Goal: Task Accomplishment & Management: Manage account settings

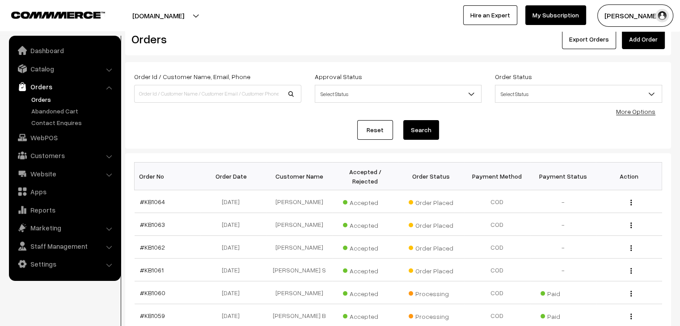
scroll to position [45, 0]
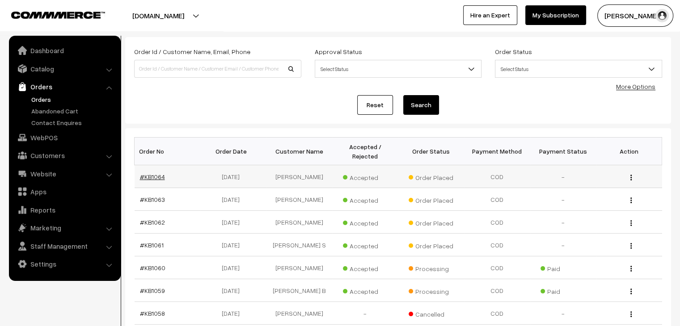
click at [157, 173] on link "#KB1064" at bounding box center [152, 177] width 25 height 8
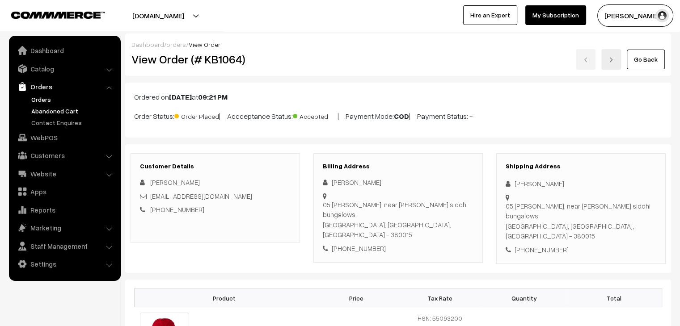
click at [60, 110] on link "Abandoned Cart" at bounding box center [73, 110] width 89 height 9
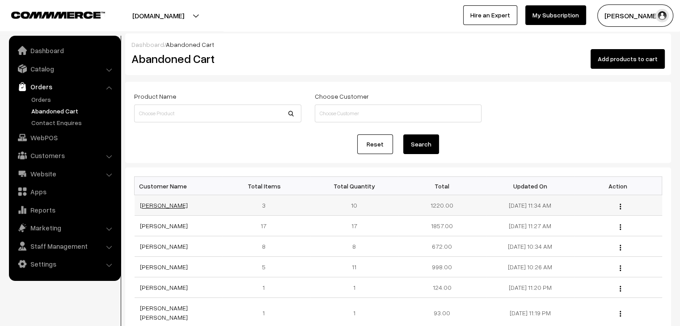
click at [166, 206] on link "Andrea Da Silva" at bounding box center [164, 206] width 48 height 8
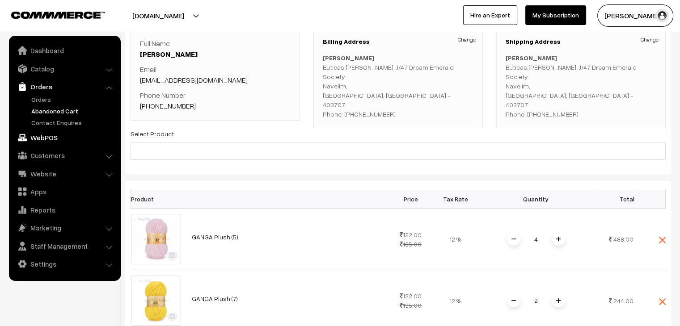
scroll to position [45, 0]
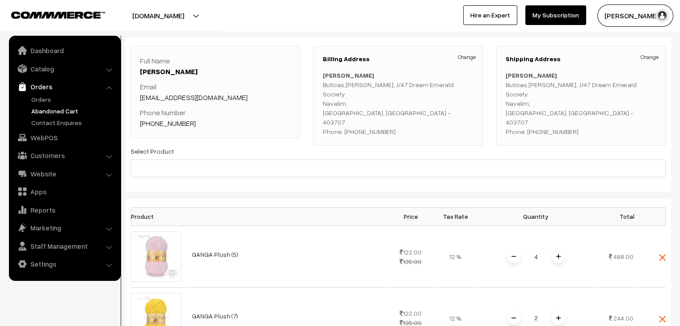
click at [52, 111] on link "Abandoned Cart" at bounding box center [73, 110] width 89 height 9
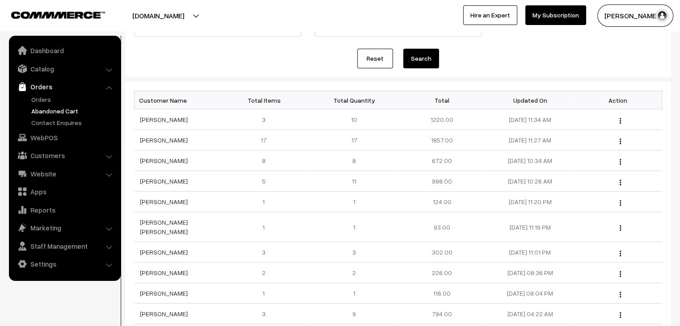
scroll to position [89, 0]
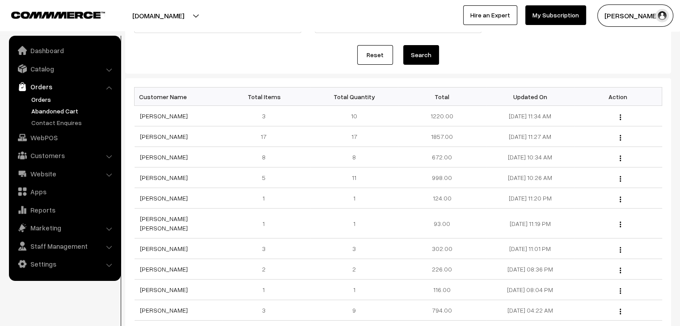
click at [43, 101] on link "Orders" at bounding box center [73, 99] width 89 height 9
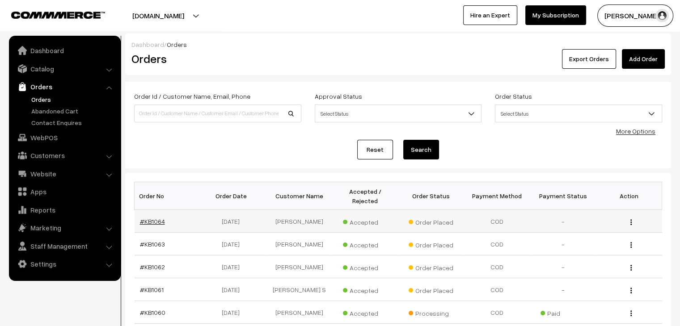
click at [153, 218] on link "#KB1064" at bounding box center [152, 222] width 25 height 8
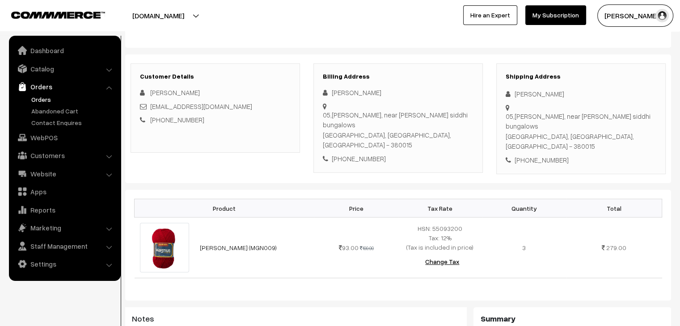
scroll to position [268, 0]
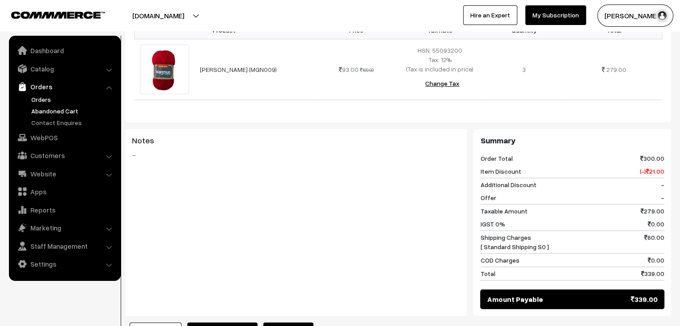
click at [42, 112] on link "Abandoned Cart" at bounding box center [73, 110] width 89 height 9
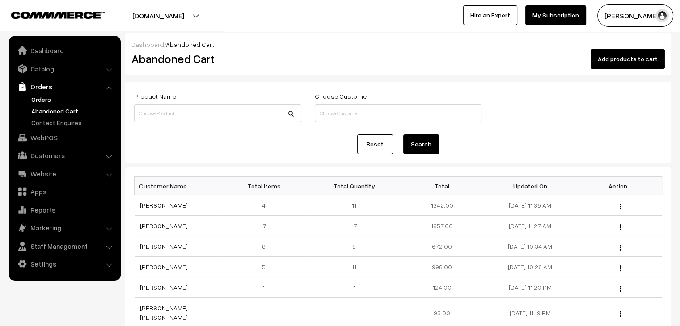
click at [43, 97] on link "Orders" at bounding box center [73, 99] width 89 height 9
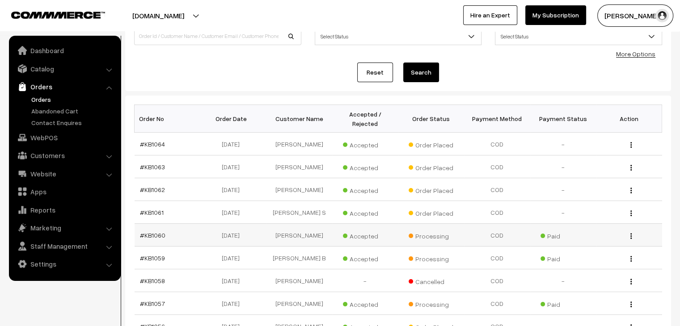
scroll to position [89, 0]
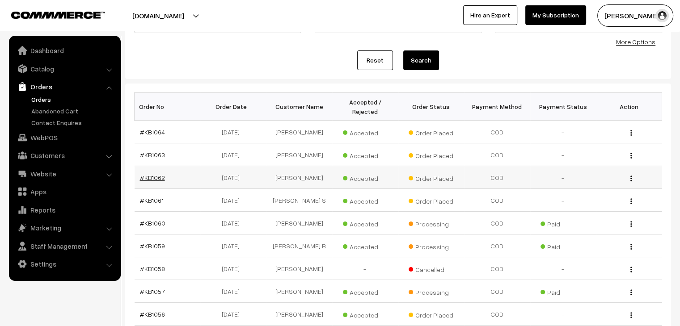
click at [140, 174] on link "#KB1062" at bounding box center [152, 178] width 25 height 8
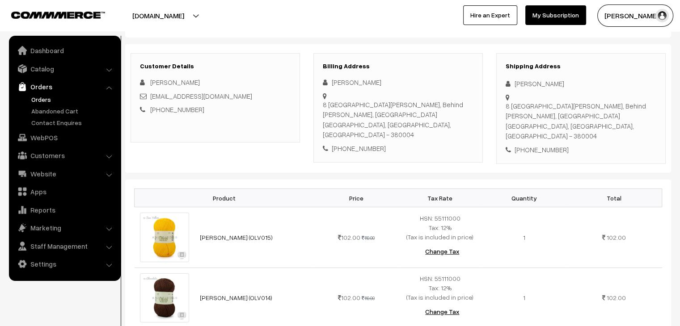
scroll to position [89, 0]
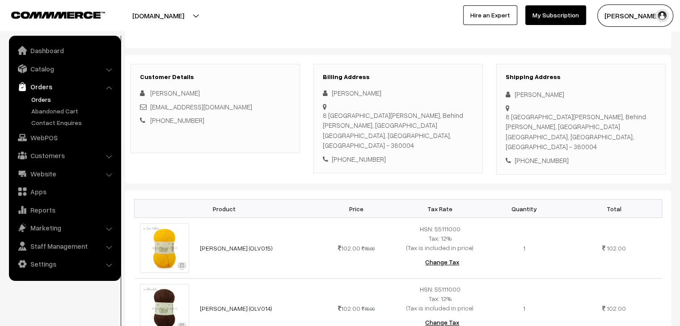
click at [45, 99] on link "Orders" at bounding box center [73, 99] width 89 height 9
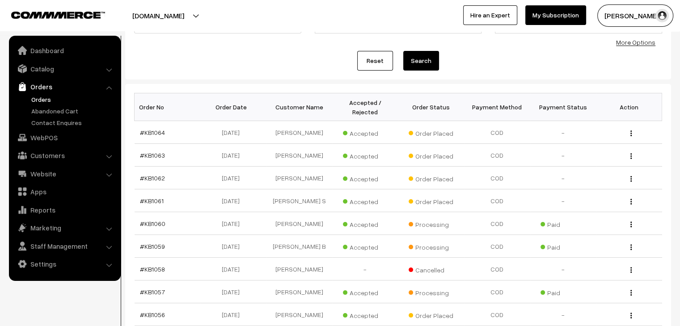
scroll to position [89, 0]
click at [148, 151] on link "#KB1063" at bounding box center [152, 155] width 25 height 8
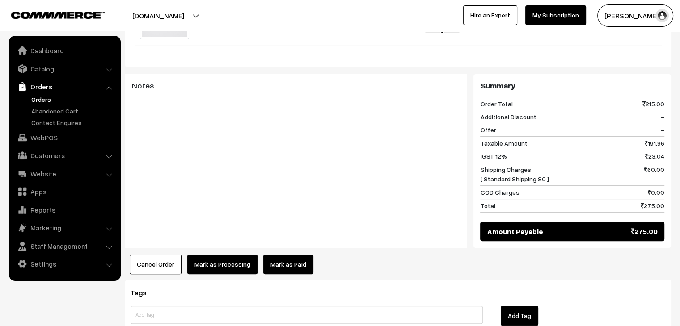
click at [294, 268] on link "Mark as Paid" at bounding box center [288, 265] width 50 height 20
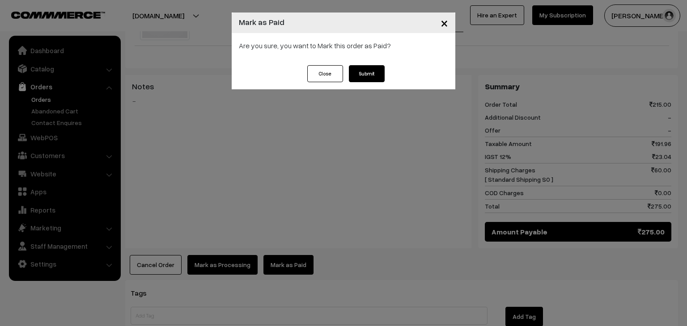
click at [369, 68] on button "Submit" at bounding box center [367, 73] width 36 height 17
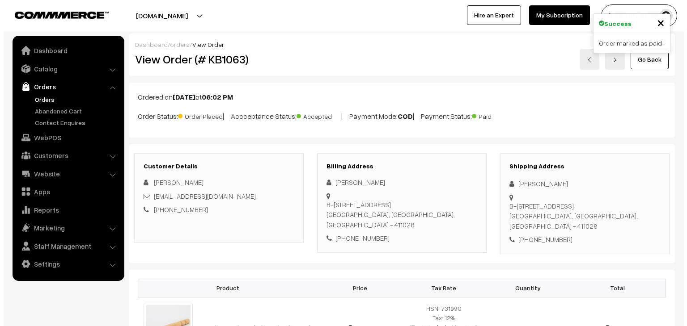
scroll to position [313, 0]
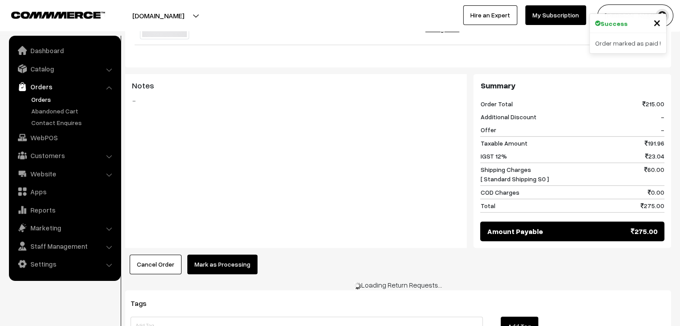
click at [225, 263] on button "Mark as Processing" at bounding box center [222, 265] width 70 height 20
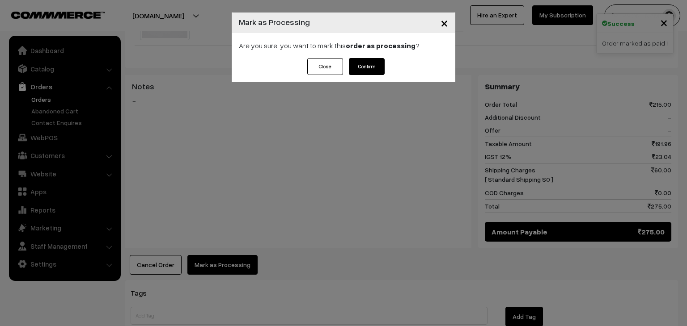
scroll to position [0, 0]
click at [364, 67] on button "Confirm" at bounding box center [367, 66] width 36 height 17
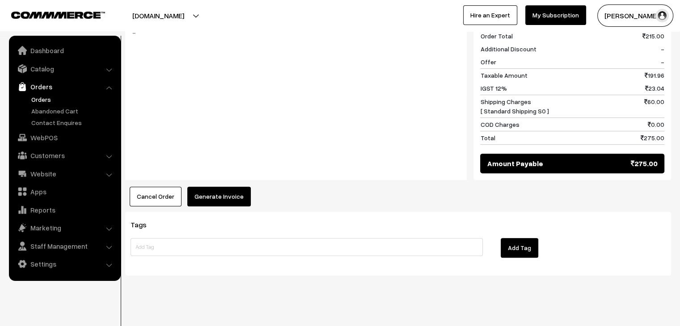
scroll to position [387, 0]
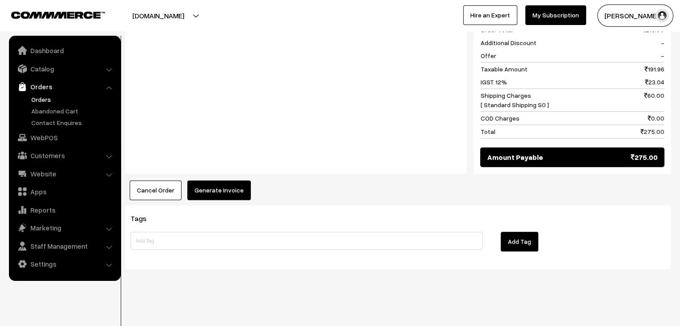
click at [222, 195] on button "Generate Invoice" at bounding box center [219, 191] width 64 height 20
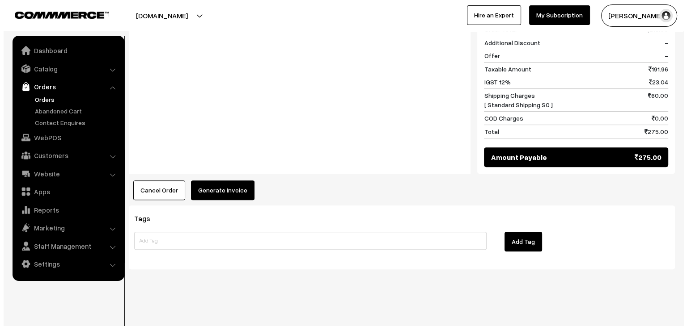
scroll to position [388, 0]
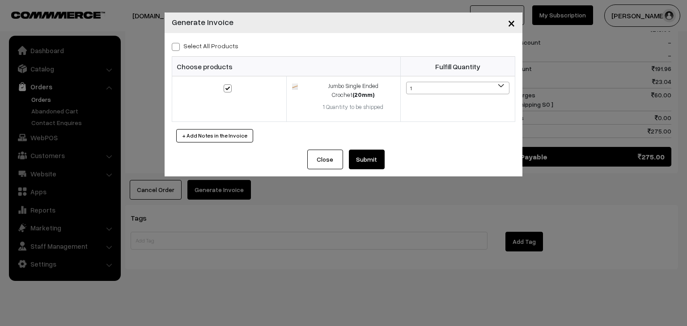
click at [204, 42] on label "Select All Products" at bounding box center [205, 45] width 67 height 9
click at [178, 42] on input "Select All Products" at bounding box center [175, 45] width 6 height 6
checkbox input "true"
click at [369, 163] on button "Submit" at bounding box center [367, 160] width 36 height 20
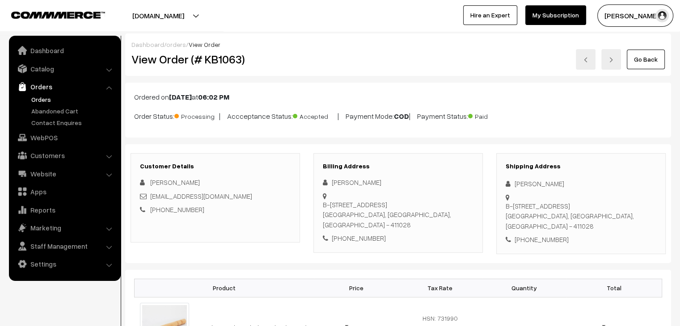
click at [177, 43] on link "orders" at bounding box center [176, 45] width 20 height 8
click at [177, 42] on link "orders" at bounding box center [176, 45] width 20 height 8
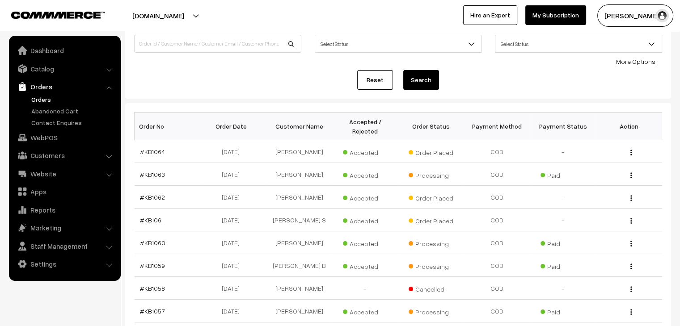
scroll to position [89, 0]
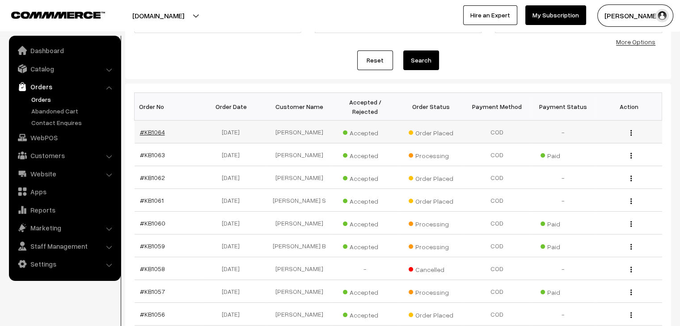
click at [161, 128] on link "#KB1064" at bounding box center [152, 132] width 25 height 8
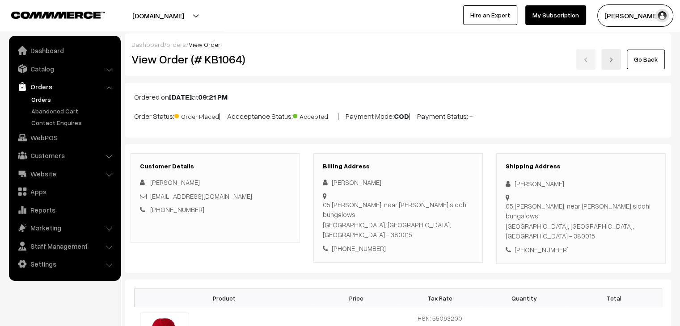
click at [42, 101] on link "Orders" at bounding box center [73, 99] width 89 height 9
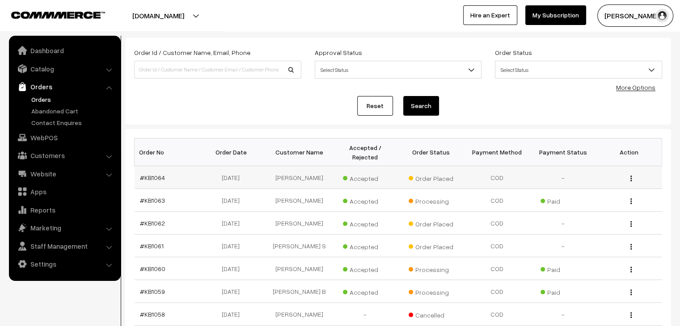
scroll to position [45, 0]
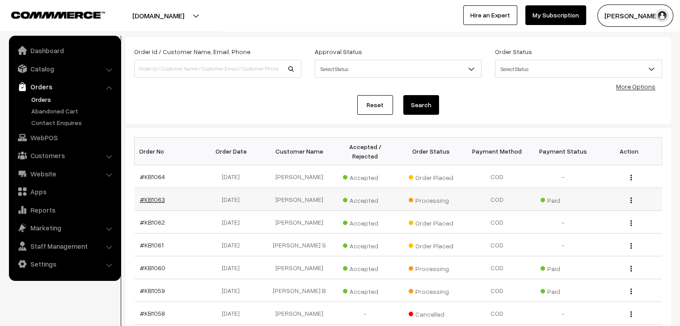
click at [154, 196] on link "#KB1063" at bounding box center [152, 200] width 25 height 8
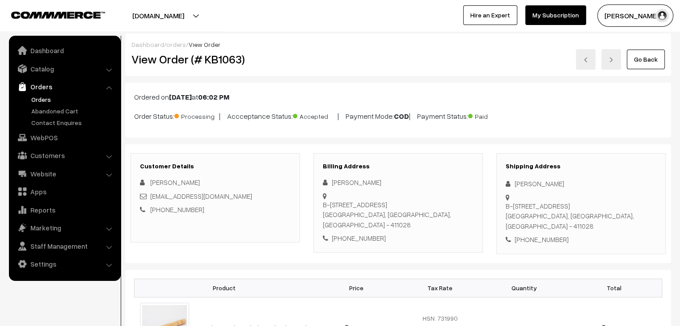
click at [43, 101] on link "Orders" at bounding box center [73, 99] width 89 height 9
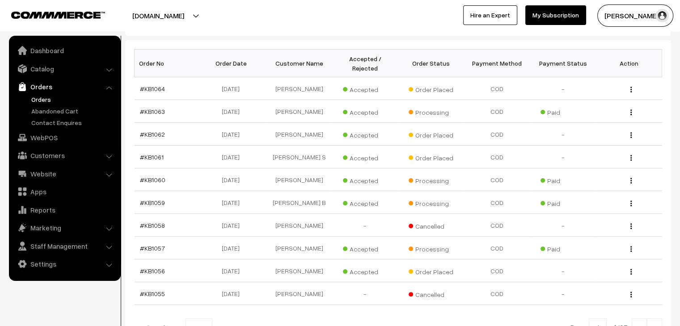
scroll to position [134, 0]
click at [55, 112] on link "Abandoned Cart" at bounding box center [73, 110] width 89 height 9
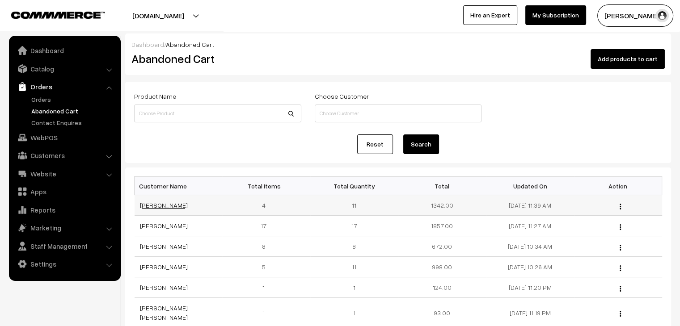
click at [154, 203] on link "[PERSON_NAME]" at bounding box center [164, 206] width 48 height 8
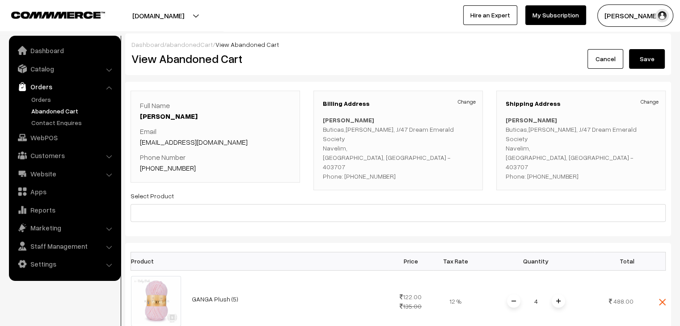
click at [191, 45] on link "abandonedCart" at bounding box center [189, 45] width 47 height 8
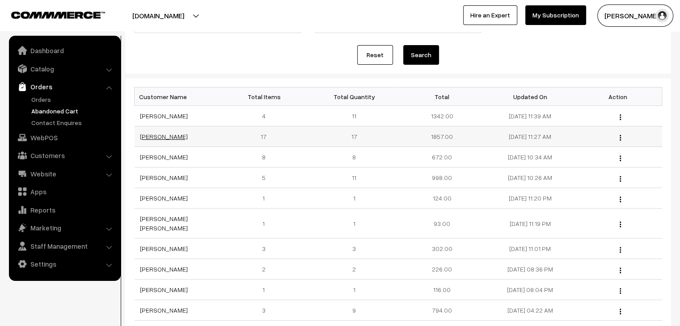
click at [151, 136] on link "[PERSON_NAME]" at bounding box center [164, 137] width 48 height 8
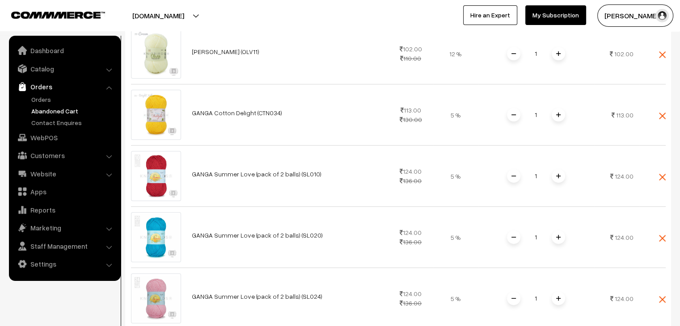
scroll to position [268, 0]
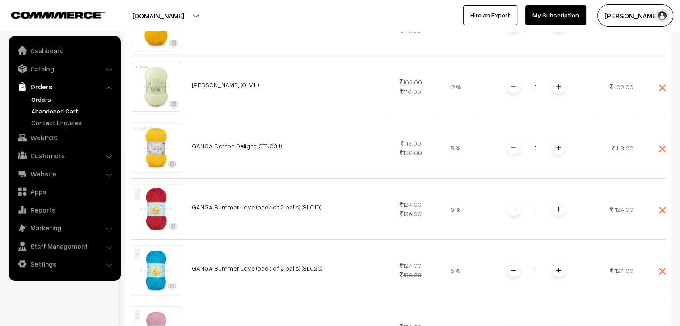
click at [48, 100] on link "Orders" at bounding box center [73, 99] width 89 height 9
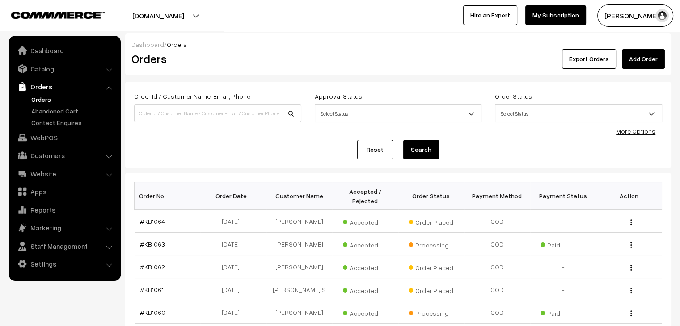
click at [38, 99] on link "Orders" at bounding box center [73, 99] width 89 height 9
click at [36, 113] on link "Abandoned Cart" at bounding box center [73, 110] width 89 height 9
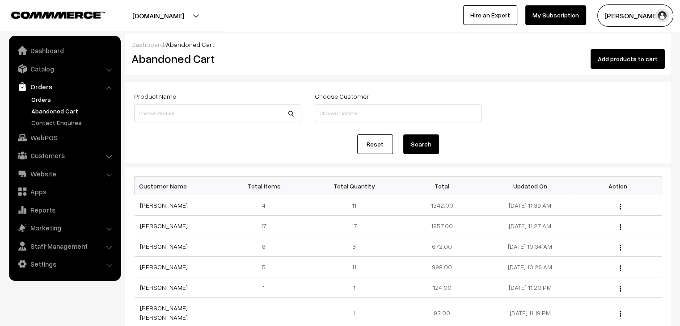
click at [45, 102] on link "Orders" at bounding box center [73, 99] width 89 height 9
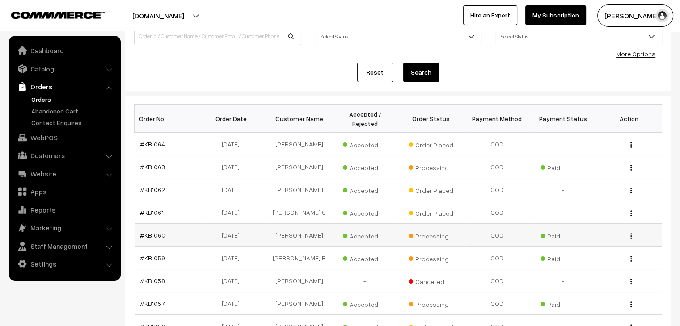
scroll to position [89, 0]
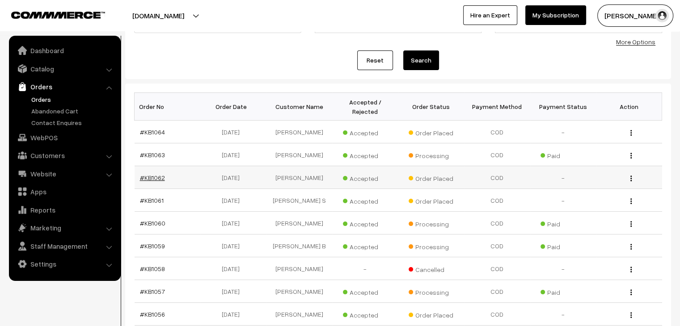
click at [144, 174] on link "#KB1062" at bounding box center [152, 178] width 25 height 8
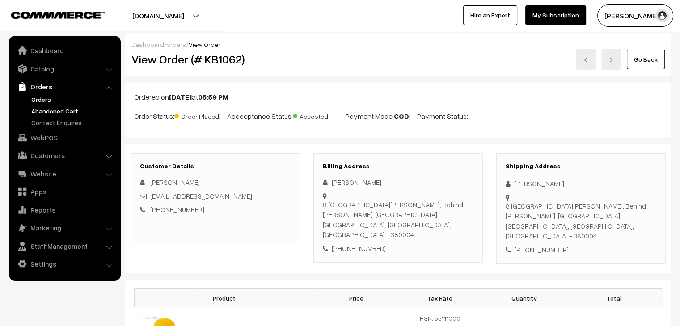
click at [55, 111] on link "Abandoned Cart" at bounding box center [73, 110] width 89 height 9
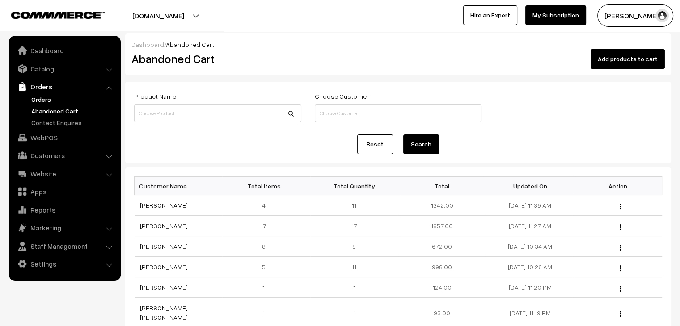
click at [40, 101] on link "Orders" at bounding box center [73, 99] width 89 height 9
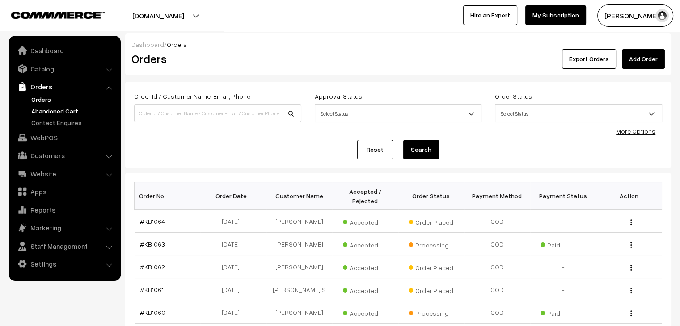
click at [70, 113] on link "Abandoned Cart" at bounding box center [73, 110] width 89 height 9
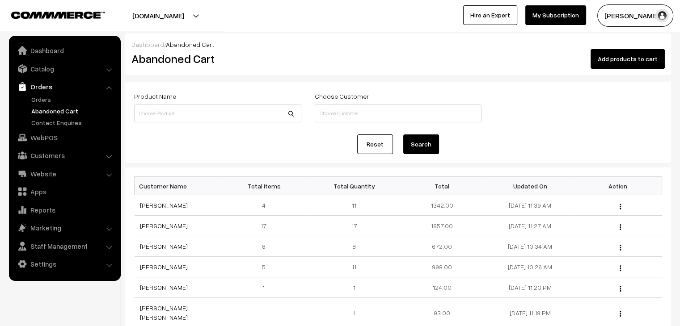
click at [46, 105] on ul "Orders" at bounding box center [64, 111] width 107 height 33
click at [46, 103] on link "Orders" at bounding box center [73, 99] width 89 height 9
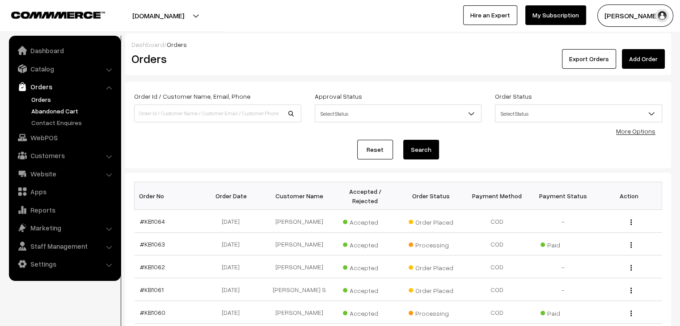
click at [68, 114] on link "Abandoned Cart" at bounding box center [73, 110] width 89 height 9
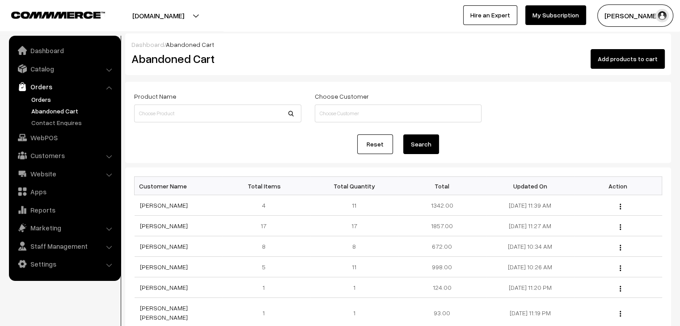
click at [38, 102] on link "Orders" at bounding box center [73, 99] width 89 height 9
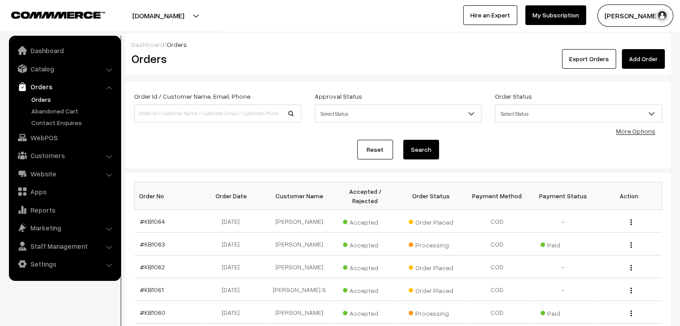
click at [43, 104] on link "Orders" at bounding box center [73, 99] width 89 height 9
click at [45, 111] on link "Abandoned Cart" at bounding box center [73, 110] width 89 height 9
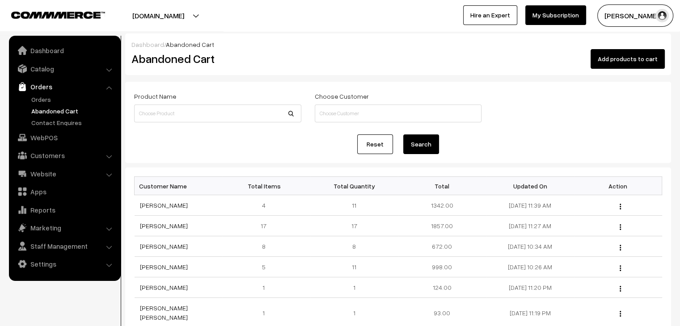
click at [41, 101] on link "Orders" at bounding box center [73, 99] width 89 height 9
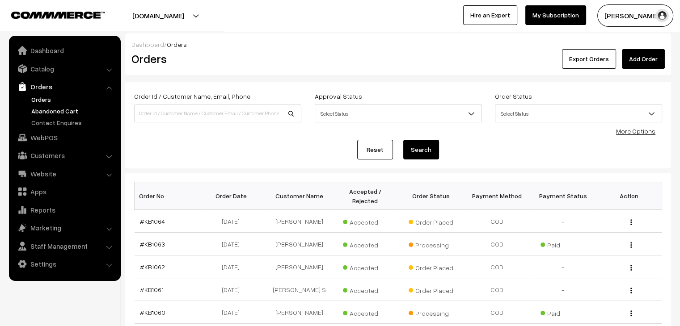
click at [64, 109] on link "Abandoned Cart" at bounding box center [73, 110] width 89 height 9
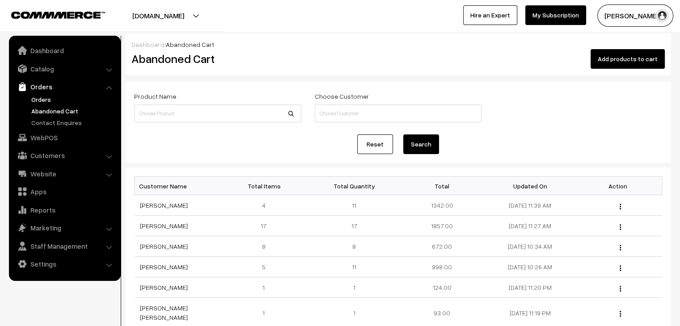
click at [34, 96] on link "Orders" at bounding box center [73, 99] width 89 height 9
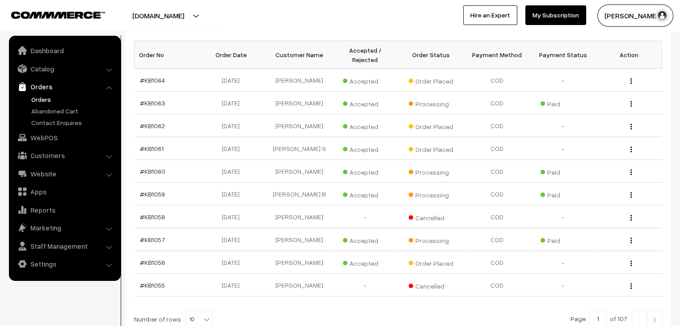
scroll to position [179, 0]
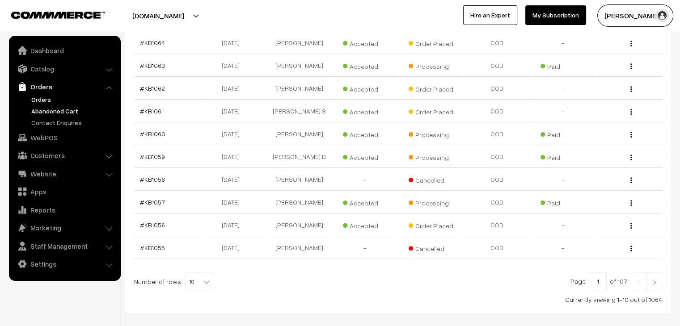
click at [49, 114] on link "Abandoned Cart" at bounding box center [73, 110] width 89 height 9
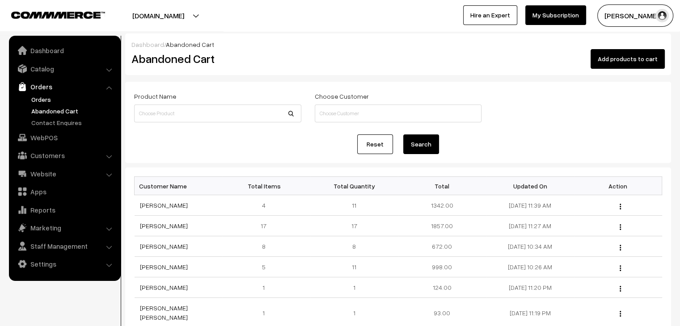
click at [34, 98] on link "Orders" at bounding box center [73, 99] width 89 height 9
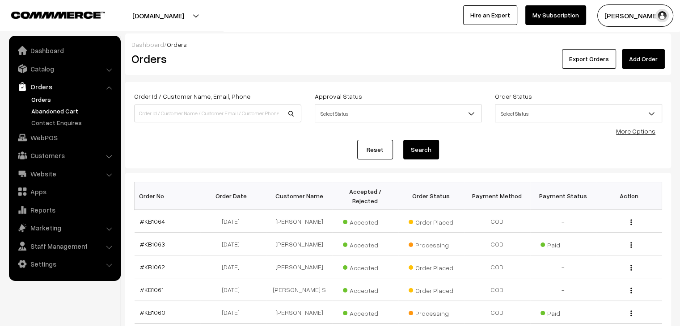
click at [60, 111] on link "Abandoned Cart" at bounding box center [73, 110] width 89 height 9
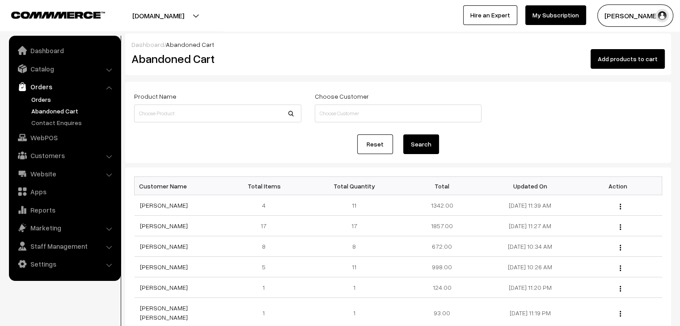
click at [39, 102] on link "Orders" at bounding box center [73, 99] width 89 height 9
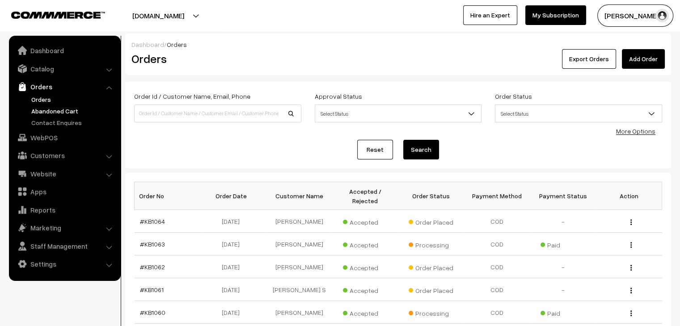
click at [61, 108] on link "Abandoned Cart" at bounding box center [73, 110] width 89 height 9
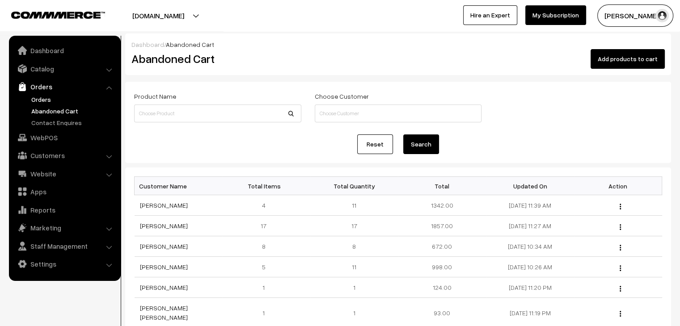
click at [53, 100] on link "Orders" at bounding box center [73, 99] width 89 height 9
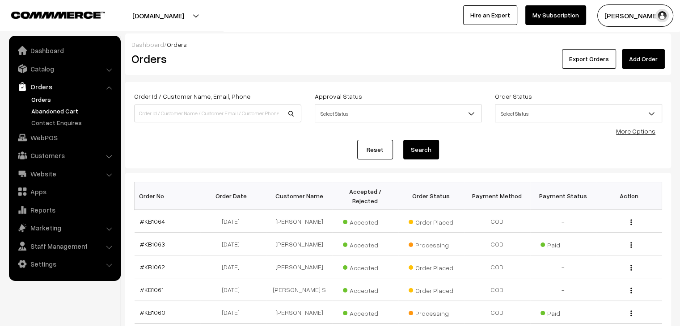
click at [45, 111] on link "Abandoned Cart" at bounding box center [73, 110] width 89 height 9
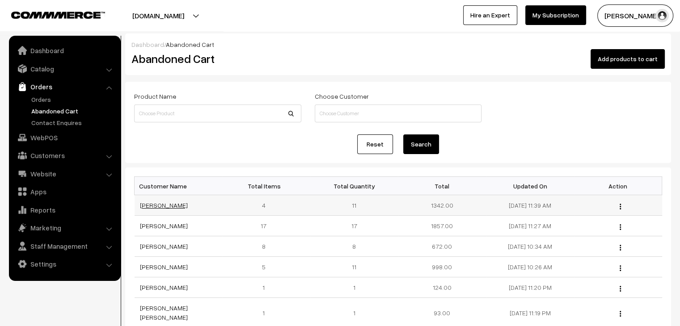
click at [159, 207] on link "[PERSON_NAME]" at bounding box center [164, 206] width 48 height 8
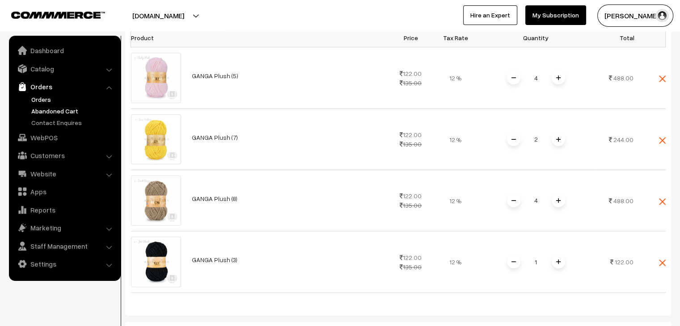
click at [47, 100] on link "Orders" at bounding box center [73, 99] width 89 height 9
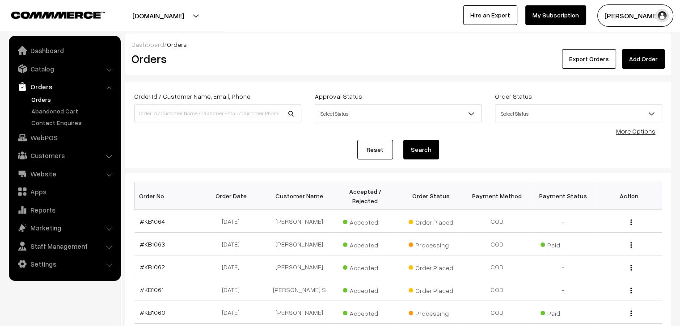
click at [67, 104] on ul "Orders" at bounding box center [64, 111] width 107 height 33
click at [68, 110] on link "Abandoned Cart" at bounding box center [73, 110] width 89 height 9
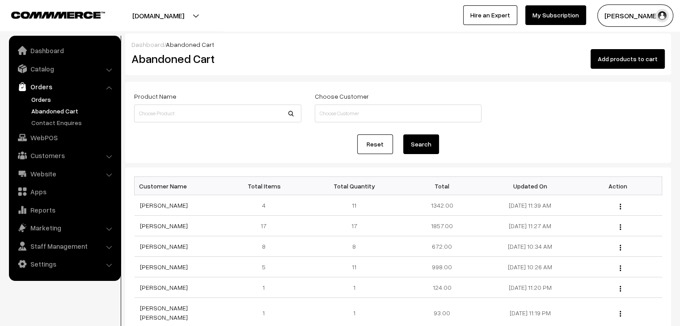
click at [51, 97] on link "Orders" at bounding box center [73, 99] width 89 height 9
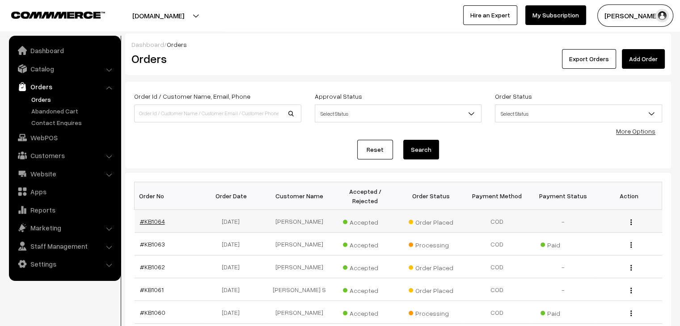
click at [143, 218] on link "#KB1064" at bounding box center [152, 222] width 25 height 8
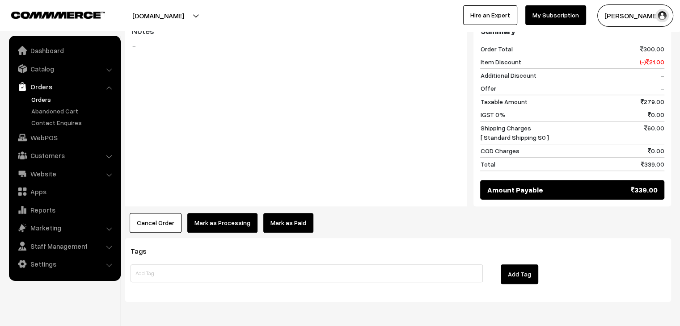
scroll to position [389, 0]
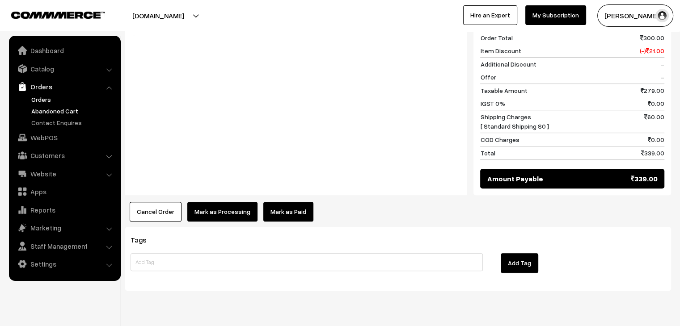
click at [83, 111] on link "Abandoned Cart" at bounding box center [73, 110] width 89 height 9
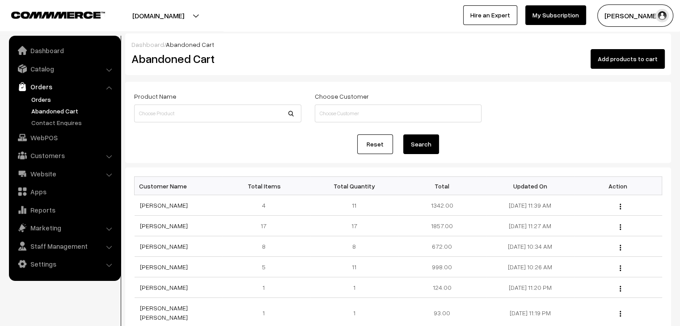
click at [63, 101] on link "Orders" at bounding box center [73, 99] width 89 height 9
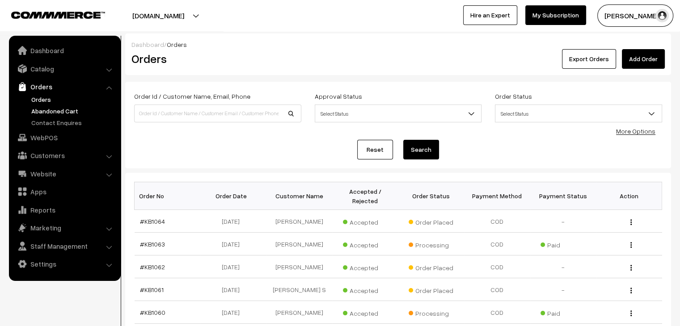
click at [54, 111] on link "Abandoned Cart" at bounding box center [73, 110] width 89 height 9
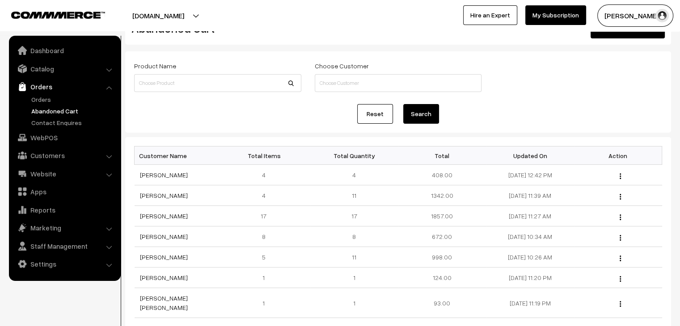
scroll to position [89, 0]
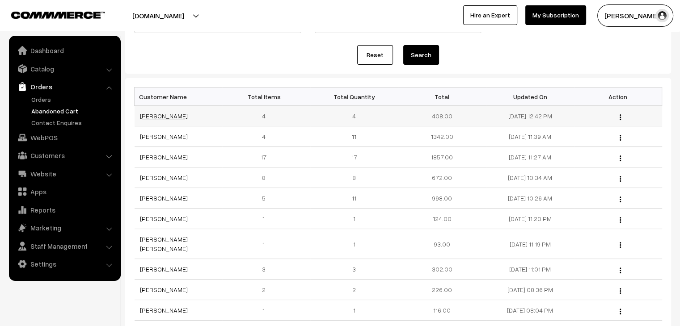
click at [155, 114] on link "[PERSON_NAME]" at bounding box center [164, 116] width 48 height 8
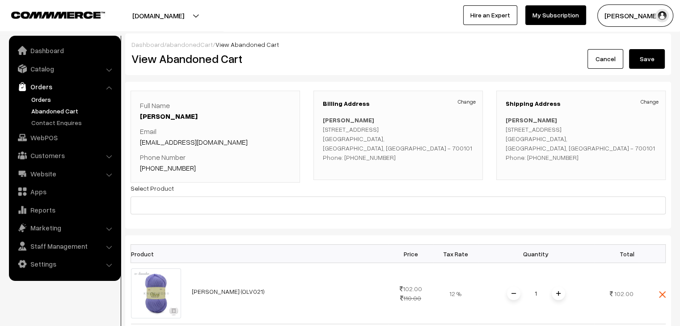
click at [38, 96] on link "Orders" at bounding box center [73, 99] width 89 height 9
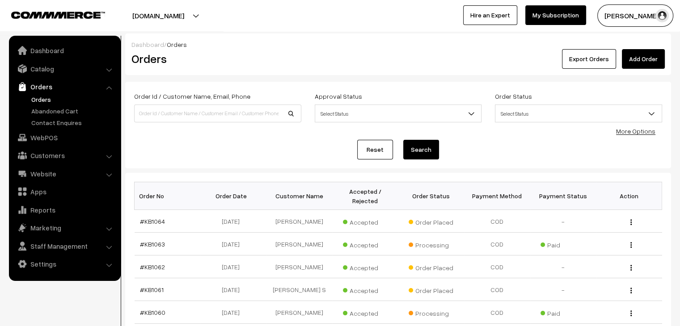
click at [199, 111] on input at bounding box center [217, 114] width 167 height 18
type input "alka"
click at [403, 140] on button "Search" at bounding box center [421, 150] width 36 height 20
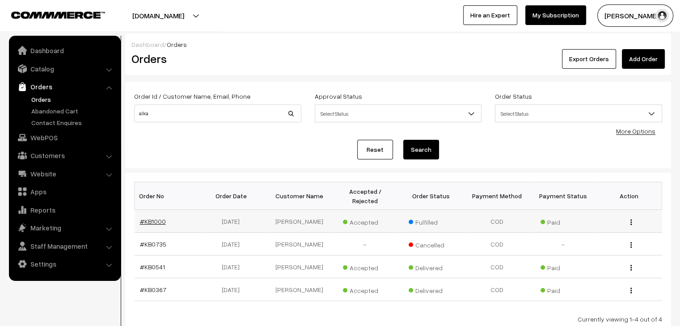
click at [159, 218] on link "#KB1000" at bounding box center [153, 222] width 26 height 8
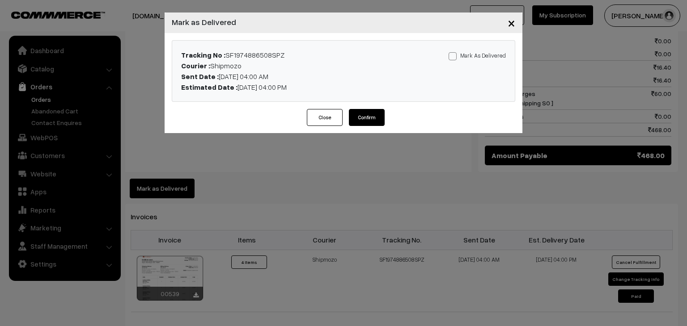
click at [464, 57] on label "Mark As Delivered" at bounding box center [477, 56] width 57 height 10
click at [454, 57] on input "Mark As Delivered" at bounding box center [452, 55] width 6 height 6
checkbox input "true"
click at [369, 120] on button "Confirm" at bounding box center [367, 117] width 36 height 17
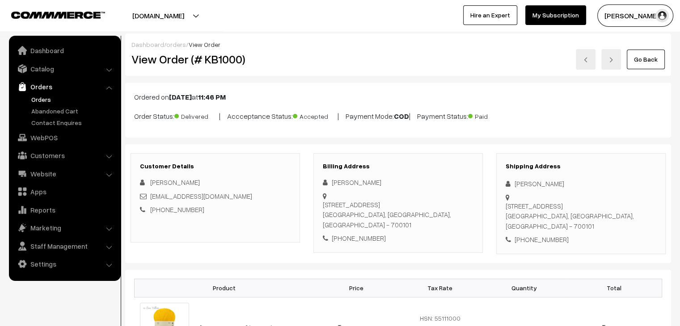
click at [44, 103] on link "Orders" at bounding box center [73, 99] width 89 height 9
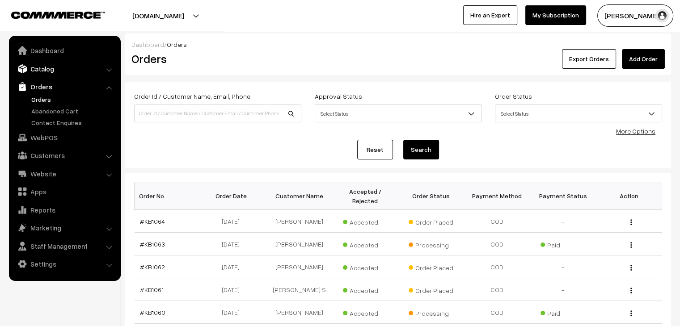
click at [54, 71] on link "Catalog" at bounding box center [64, 69] width 106 height 16
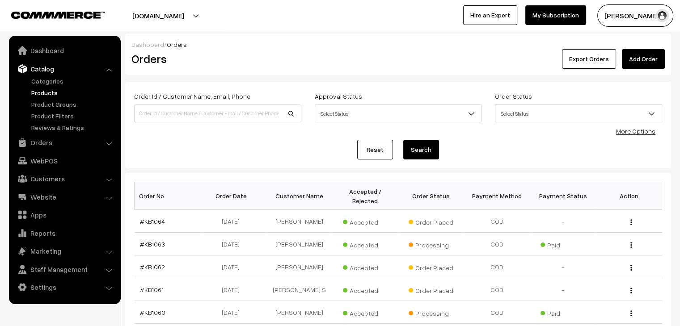
drag, startPoint x: 43, startPoint y: 95, endPoint x: 72, endPoint y: 93, distance: 28.7
click at [43, 95] on link "Products" at bounding box center [73, 92] width 89 height 9
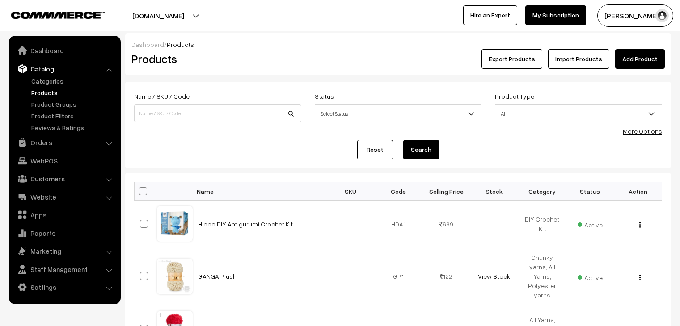
click at [191, 112] on input at bounding box center [217, 114] width 167 height 18
type input "plus"
click at [403, 140] on button "Search" at bounding box center [421, 150] width 36 height 20
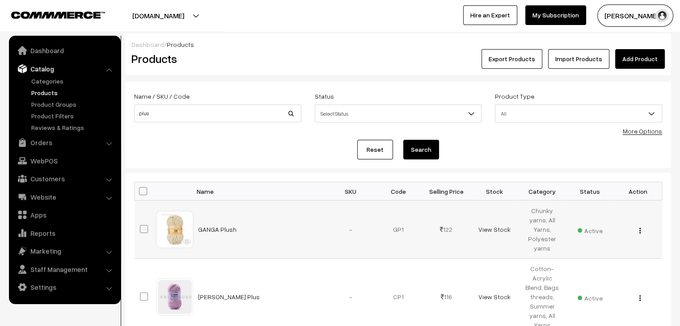
click at [640, 229] on img "button" at bounding box center [640, 231] width 1 height 6
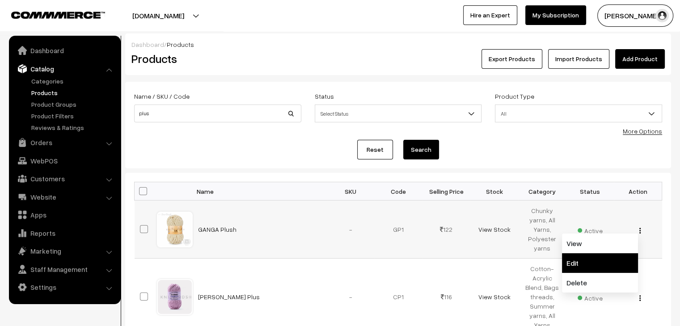
click at [585, 257] on link "Edit" at bounding box center [600, 264] width 76 height 20
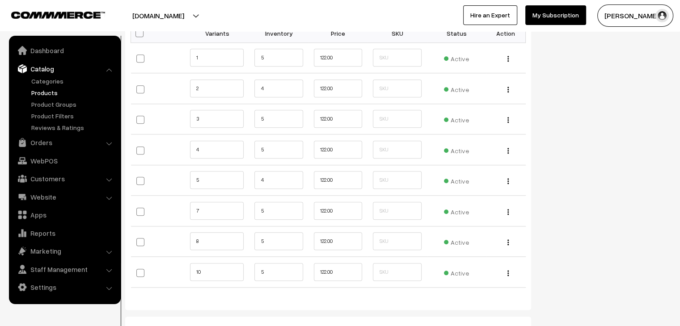
scroll to position [894, 0]
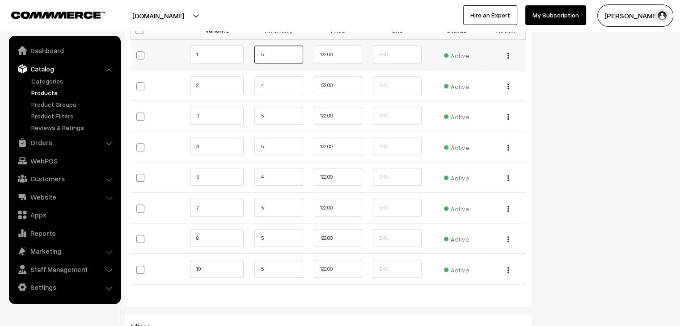
click at [267, 55] on input "5" at bounding box center [278, 55] width 48 height 18
type input "9"
click at [272, 88] on input "4" at bounding box center [278, 85] width 48 height 18
type input "9"
click at [265, 114] on input "5" at bounding box center [278, 116] width 48 height 18
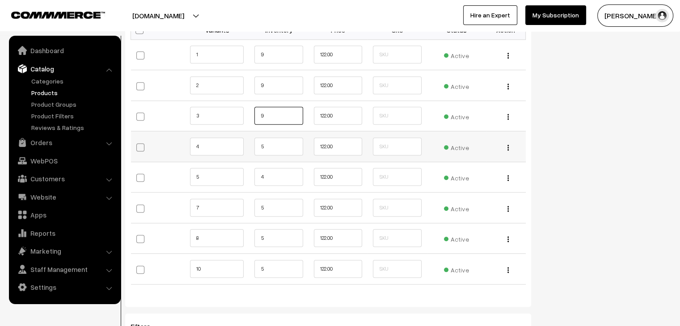
type input "9"
click at [271, 142] on input "5" at bounding box center [278, 147] width 48 height 18
type input "9"
click at [269, 170] on input "4" at bounding box center [278, 177] width 48 height 18
type input "9"
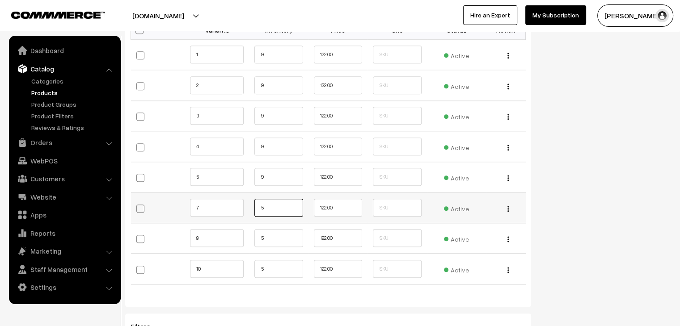
click at [270, 208] on input "5" at bounding box center [278, 208] width 48 height 18
type input "0"
type input "6"
click at [276, 239] on input "5" at bounding box center [278, 238] width 48 height 18
click at [266, 206] on input "6" at bounding box center [278, 208] width 48 height 18
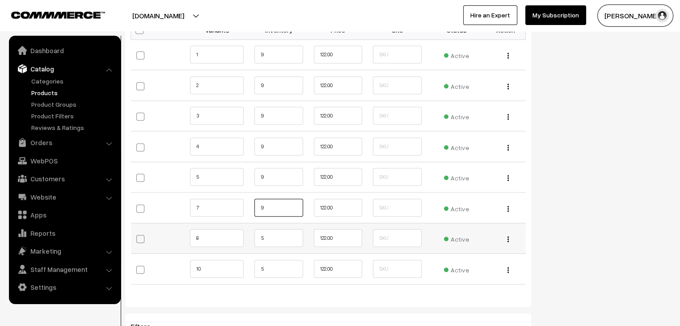
type input "9"
click at [267, 235] on input "5" at bounding box center [278, 238] width 48 height 18
type input "9"
click at [270, 261] on input "5" at bounding box center [278, 269] width 48 height 18
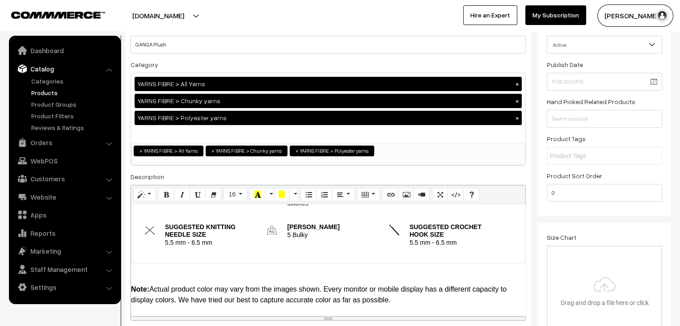
scroll to position [0, 0]
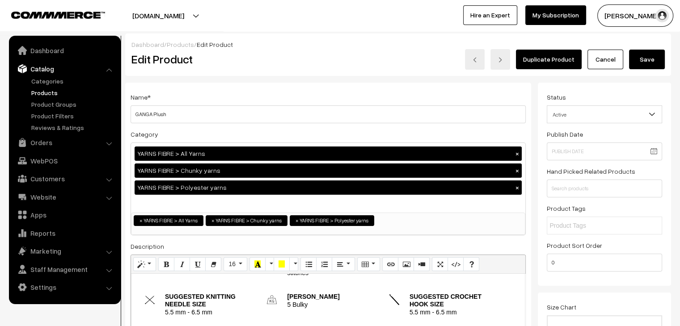
type input "9"
click at [644, 57] on button "Save" at bounding box center [647, 60] width 36 height 20
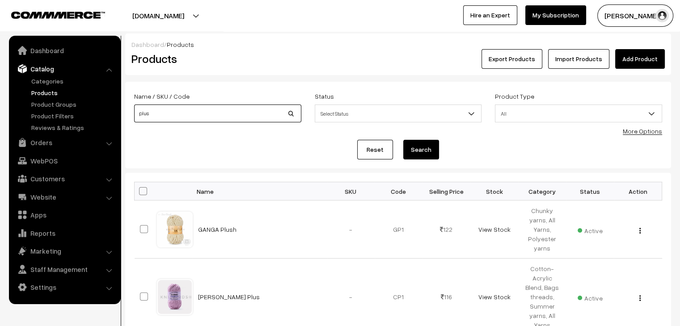
click at [204, 110] on input "plus" at bounding box center [217, 114] width 167 height 18
type input "superstitch"
click at [403, 140] on button "Search" at bounding box center [421, 150] width 36 height 20
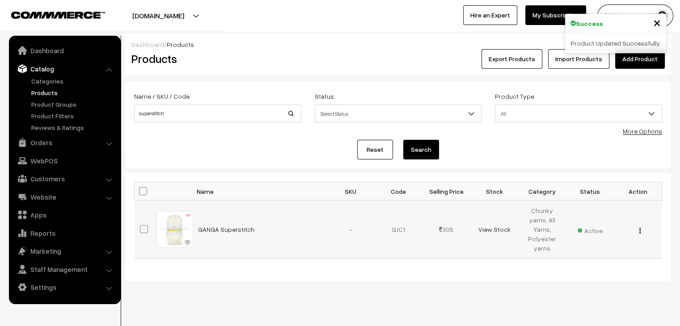
click at [640, 228] on img "button" at bounding box center [640, 231] width 1 height 6
click at [606, 254] on link "Edit" at bounding box center [600, 264] width 76 height 20
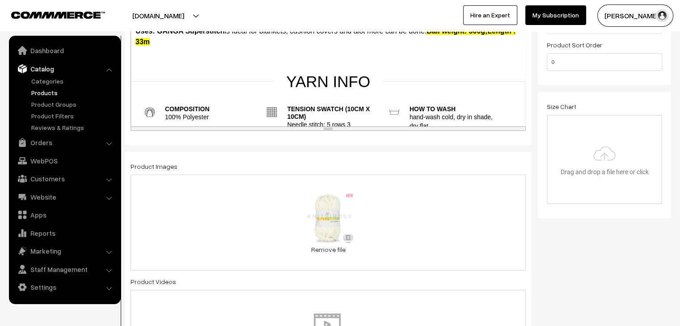
scroll to position [268, 0]
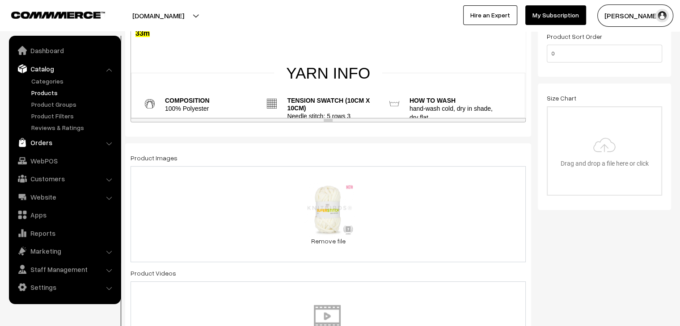
click at [64, 146] on link "Orders" at bounding box center [64, 143] width 106 height 16
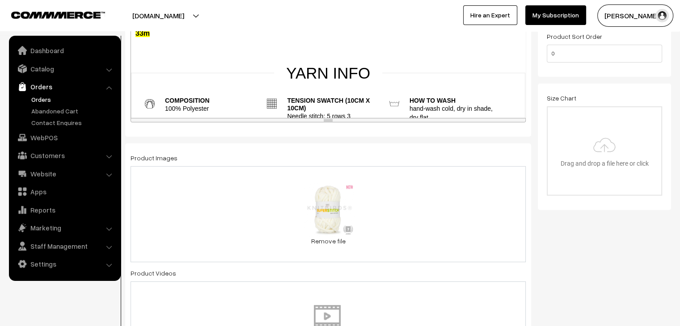
click at [36, 98] on link "Orders" at bounding box center [73, 99] width 89 height 9
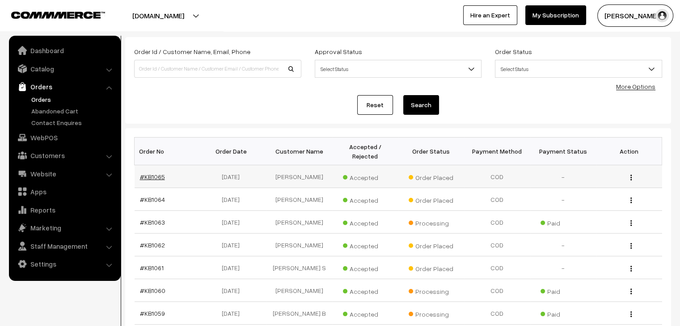
click at [145, 173] on link "#KB1065" at bounding box center [152, 177] width 25 height 8
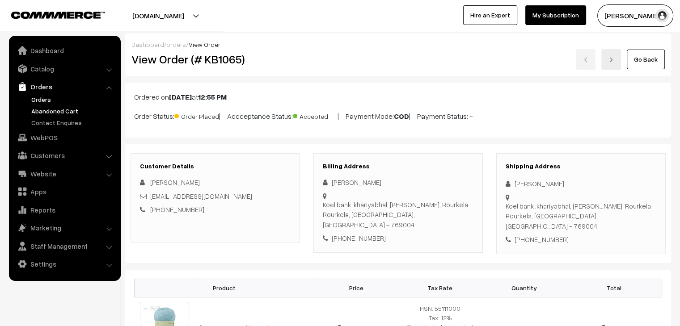
click at [38, 112] on link "Abandoned Cart" at bounding box center [73, 110] width 89 height 9
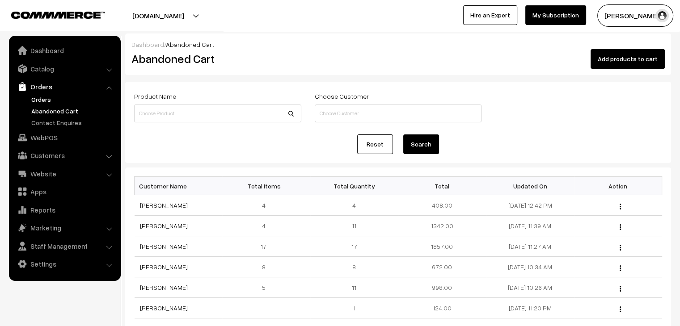
click at [42, 102] on link "Orders" at bounding box center [73, 99] width 89 height 9
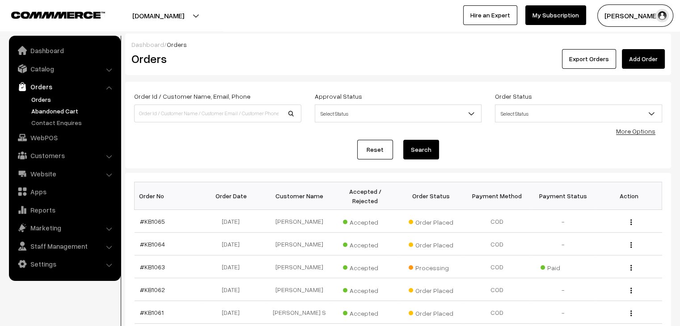
click at [67, 110] on link "Abandoned Cart" at bounding box center [73, 110] width 89 height 9
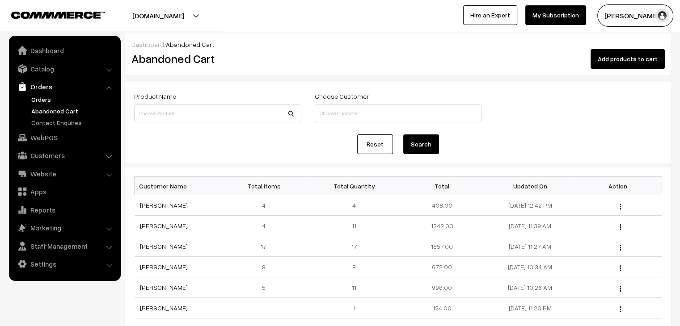
click at [38, 95] on link "Orders" at bounding box center [73, 99] width 89 height 9
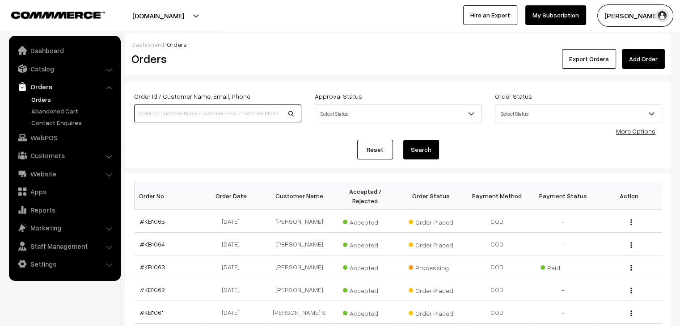
click at [178, 119] on input at bounding box center [217, 114] width 167 height 18
type input "starlite"
click at [403, 140] on button "Search" at bounding box center [421, 150] width 36 height 20
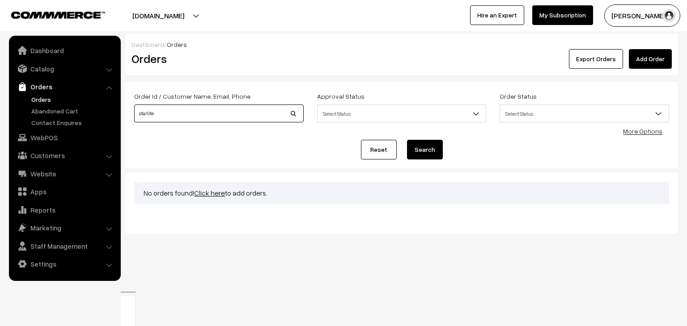
click at [178, 119] on input "starlite" at bounding box center [219, 114] width 170 height 18
click at [39, 70] on link "Catalog" at bounding box center [64, 69] width 106 height 16
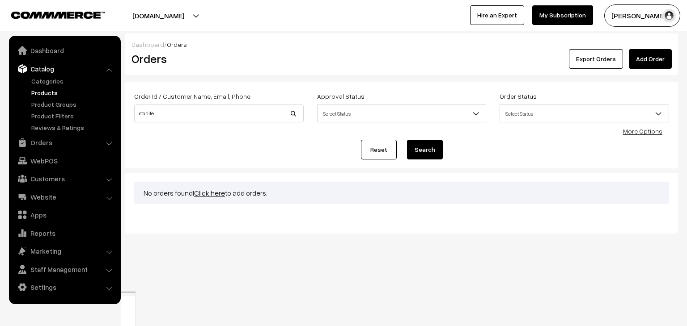
click at [50, 91] on link "Products" at bounding box center [73, 92] width 89 height 9
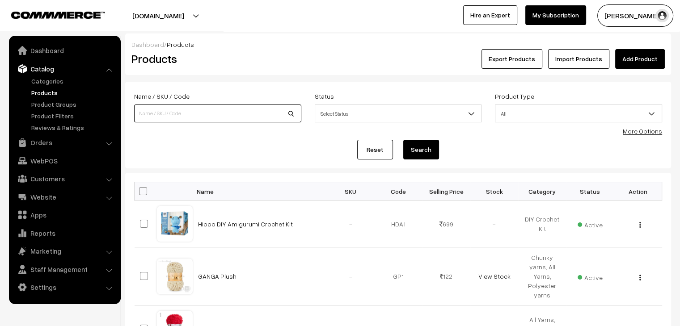
click at [207, 118] on input at bounding box center [217, 114] width 167 height 18
type input "starlite"
click at [403, 140] on button "Search" at bounding box center [421, 150] width 36 height 20
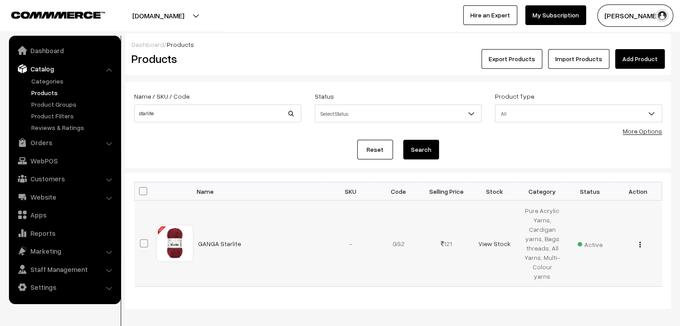
drag, startPoint x: 640, startPoint y: 239, endPoint x: 619, endPoint y: 252, distance: 25.5
click at [640, 242] on img "button" at bounding box center [640, 245] width 1 height 6
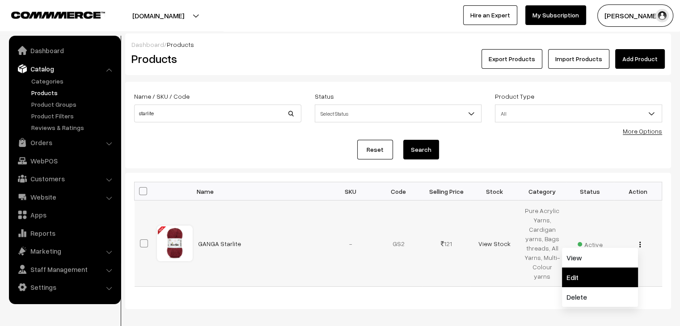
click at [605, 268] on link "Edit" at bounding box center [600, 278] width 76 height 20
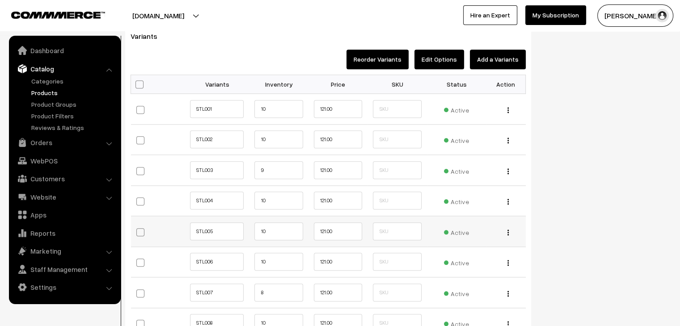
scroll to position [939, 0]
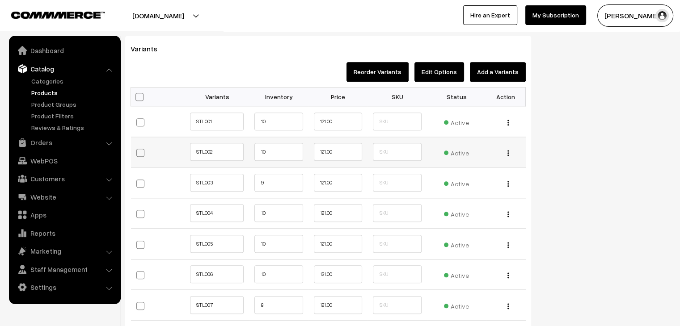
click at [462, 152] on span "Active" at bounding box center [456, 152] width 25 height 12
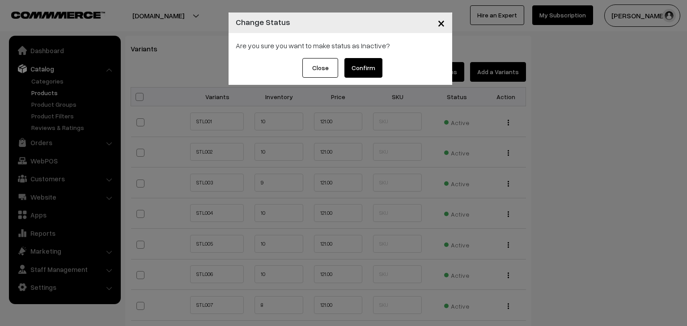
click at [372, 68] on button "Confirm" at bounding box center [363, 68] width 38 height 20
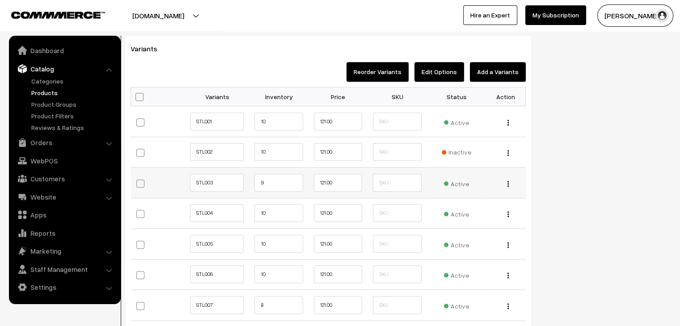
click at [453, 185] on span "Active" at bounding box center [456, 183] width 25 height 12
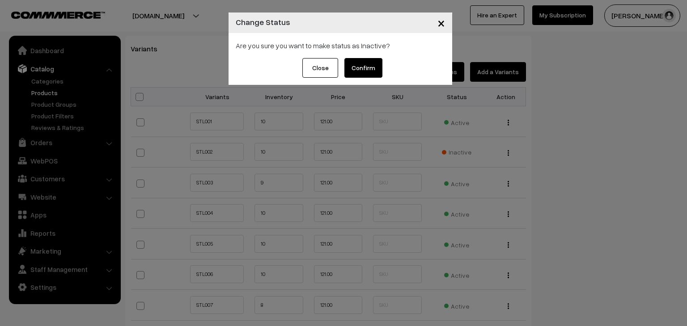
click at [366, 66] on button "Confirm" at bounding box center [363, 68] width 38 height 20
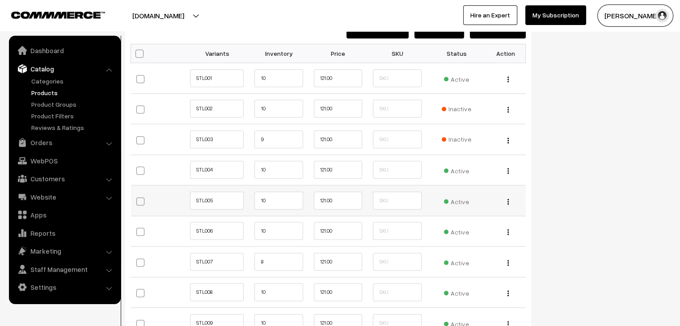
scroll to position [984, 0]
click at [460, 197] on span "Active" at bounding box center [456, 200] width 25 height 12
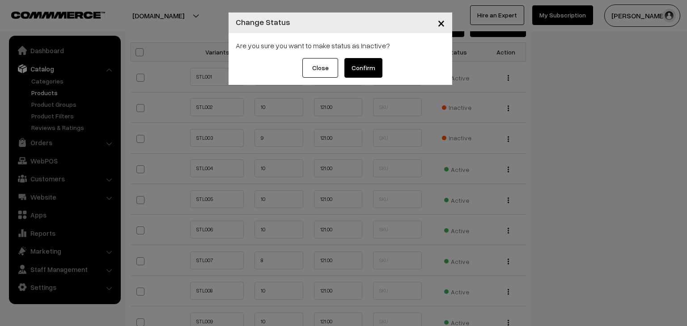
click at [369, 70] on button "Confirm" at bounding box center [363, 68] width 38 height 20
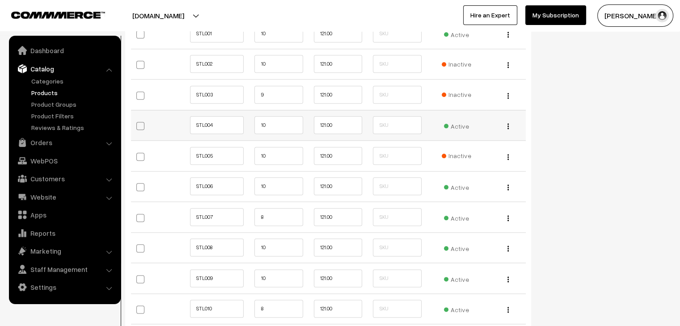
scroll to position [1029, 0]
click at [270, 182] on input "10" at bounding box center [278, 185] width 48 height 18
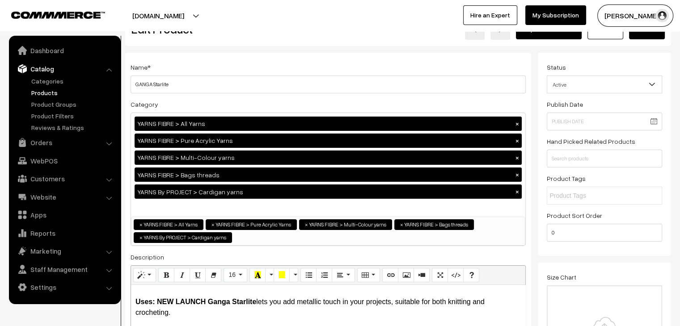
scroll to position [0, 0]
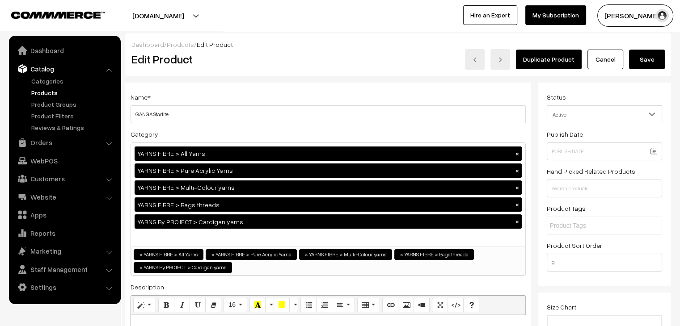
click at [655, 54] on button "Save" at bounding box center [647, 60] width 36 height 20
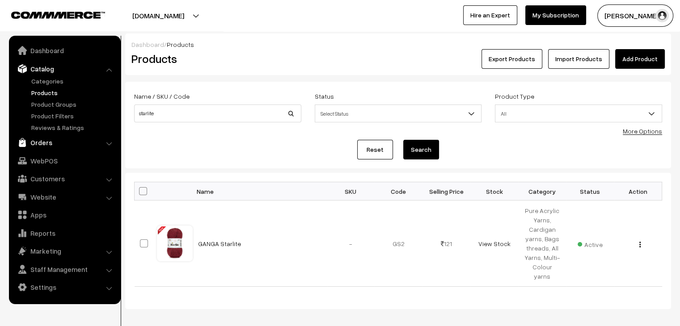
click at [51, 146] on link "Orders" at bounding box center [64, 143] width 106 height 16
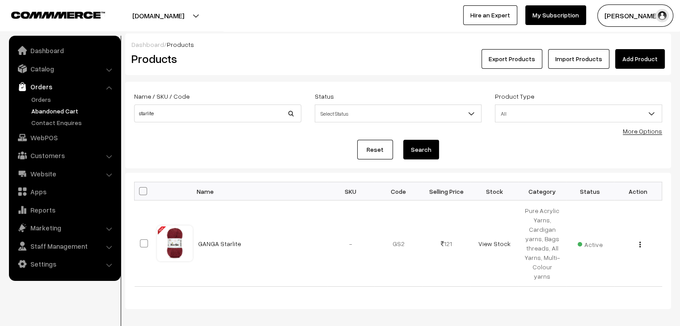
click at [52, 111] on link "Abandoned Cart" at bounding box center [73, 110] width 89 height 9
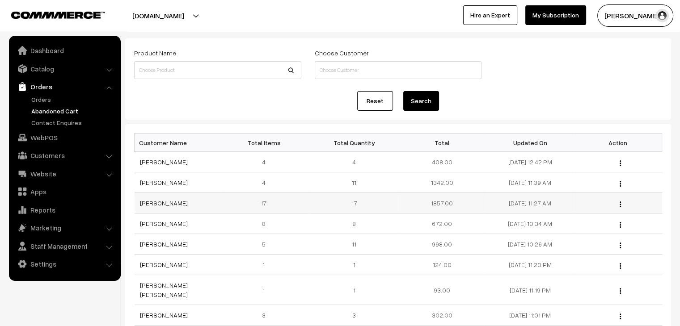
scroll to position [45, 0]
click at [44, 102] on link "Orders" at bounding box center [73, 99] width 89 height 9
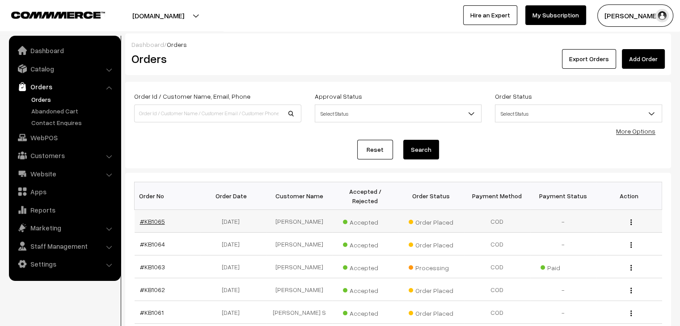
click at [156, 218] on link "#KB1065" at bounding box center [152, 222] width 25 height 8
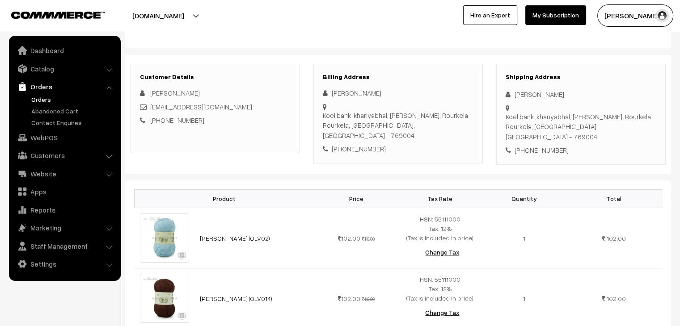
click at [45, 97] on link "Orders" at bounding box center [73, 99] width 89 height 9
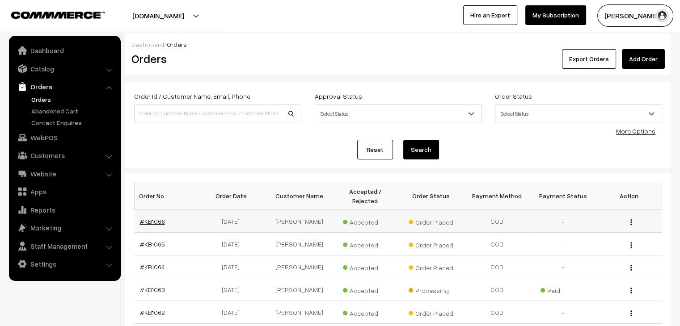
click at [148, 218] on link "#KB1066" at bounding box center [152, 222] width 25 height 8
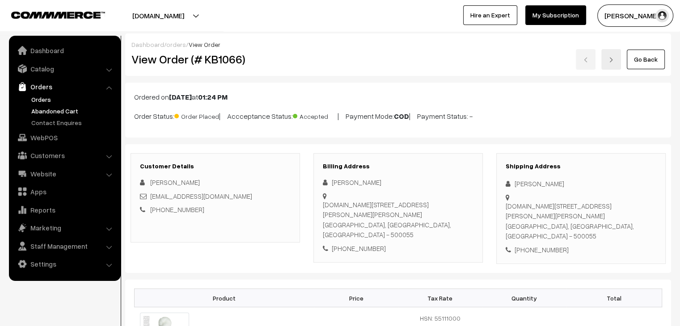
click at [56, 108] on link "Abandoned Cart" at bounding box center [73, 110] width 89 height 9
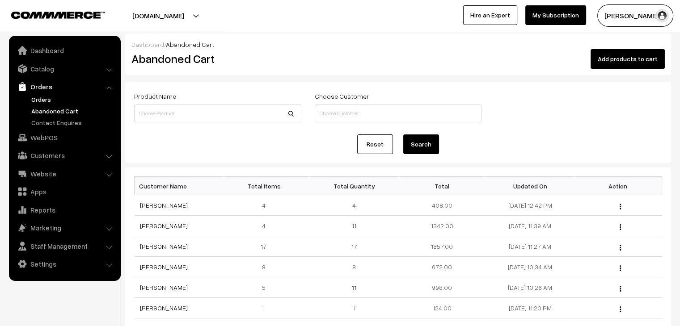
click at [42, 97] on link "Orders" at bounding box center [73, 99] width 89 height 9
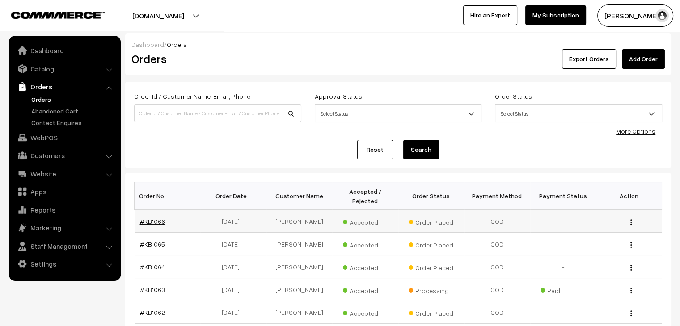
click at [154, 218] on link "#KB1066" at bounding box center [152, 222] width 25 height 8
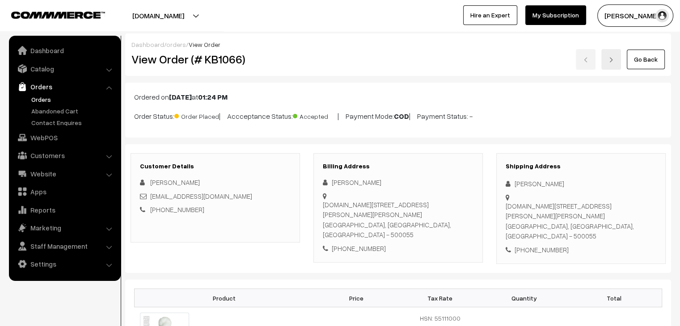
click at [154, 210] on link "[PHONE_NUMBER]" at bounding box center [177, 210] width 54 height 8
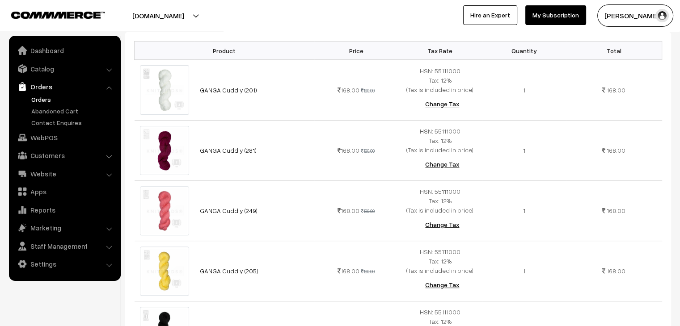
scroll to position [238, 0]
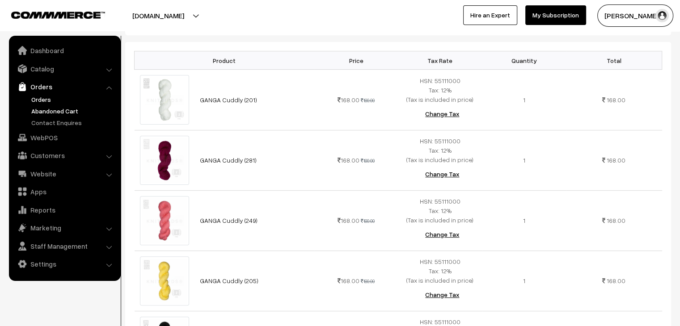
click at [48, 110] on link "Abandoned Cart" at bounding box center [73, 110] width 89 height 9
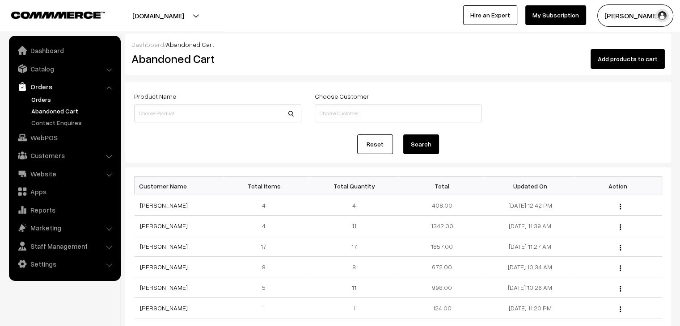
click at [40, 99] on link "Orders" at bounding box center [73, 99] width 89 height 9
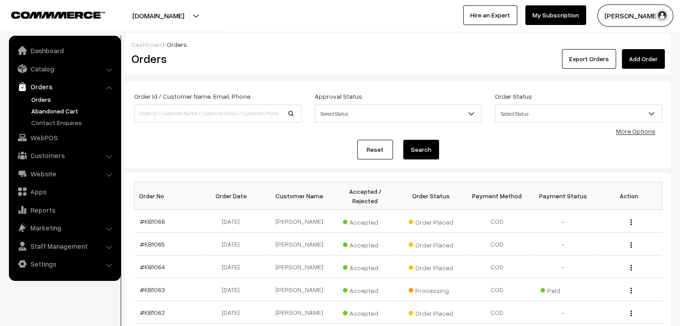
click at [57, 112] on link "Abandoned Cart" at bounding box center [73, 110] width 89 height 9
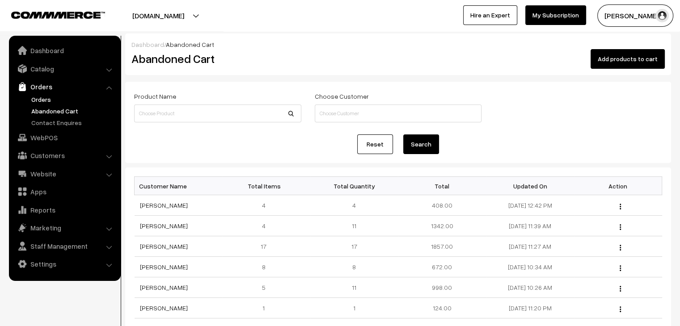
click at [39, 101] on link "Orders" at bounding box center [73, 99] width 89 height 9
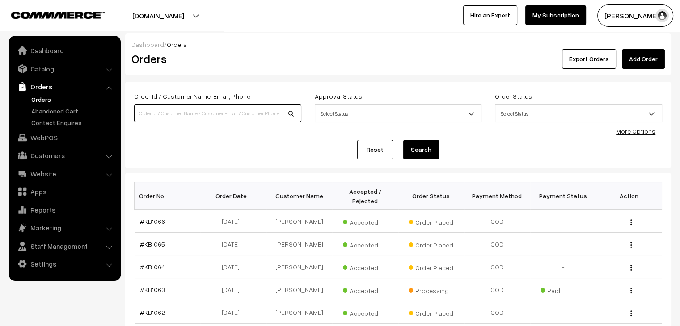
click at [216, 114] on input at bounding box center [217, 114] width 167 height 18
type input "starlite"
click at [403, 140] on button "Search" at bounding box center [421, 150] width 36 height 20
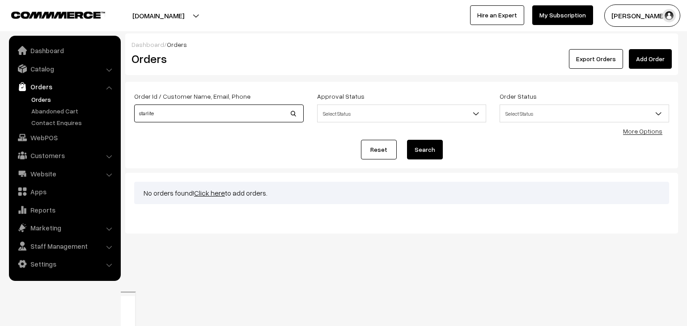
click at [212, 114] on input "starlite" at bounding box center [219, 114] width 170 height 18
type input "starlite"
click at [407, 140] on button "Search" at bounding box center [425, 150] width 36 height 20
click at [32, 113] on link "Abandoned Cart" at bounding box center [73, 110] width 89 height 9
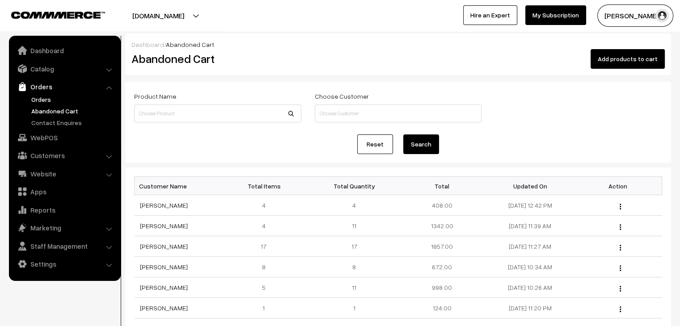
click at [38, 101] on link "Orders" at bounding box center [73, 99] width 89 height 9
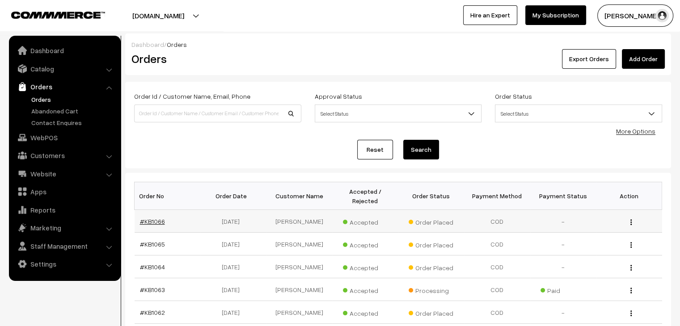
click at [159, 218] on link "#KB1066" at bounding box center [152, 222] width 25 height 8
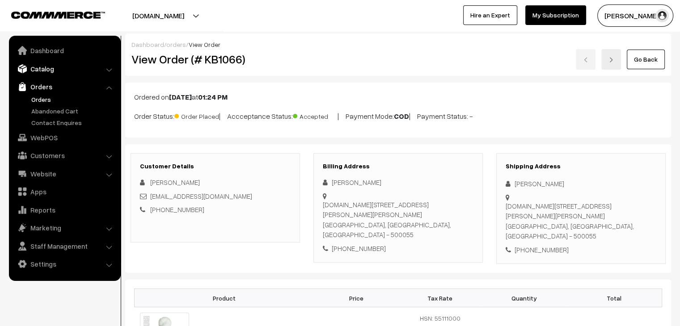
click at [38, 69] on link "Catalog" at bounding box center [64, 69] width 106 height 16
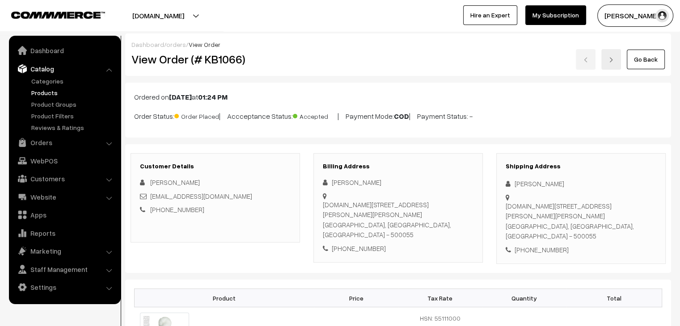
click at [50, 90] on link "Products" at bounding box center [73, 92] width 89 height 9
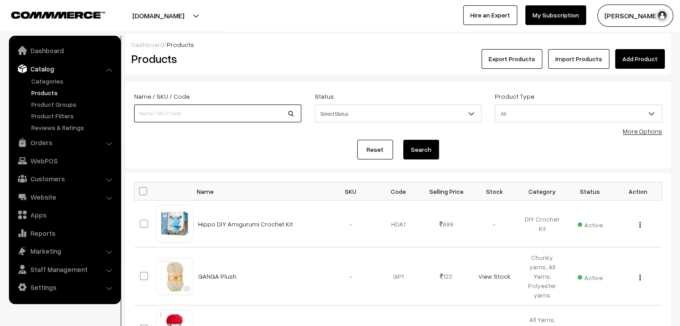
click at [182, 116] on input at bounding box center [217, 114] width 167 height 18
type input "motu"
click at [403, 140] on button "Search" at bounding box center [421, 150] width 36 height 20
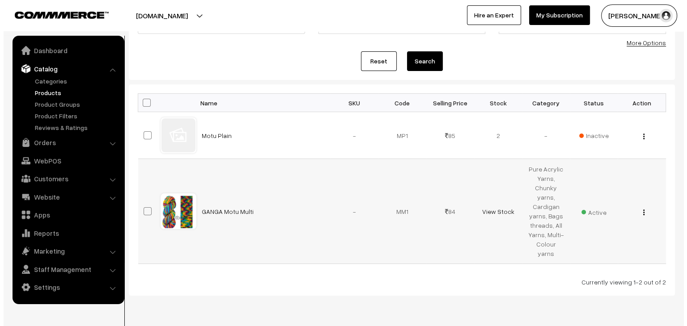
scroll to position [97, 0]
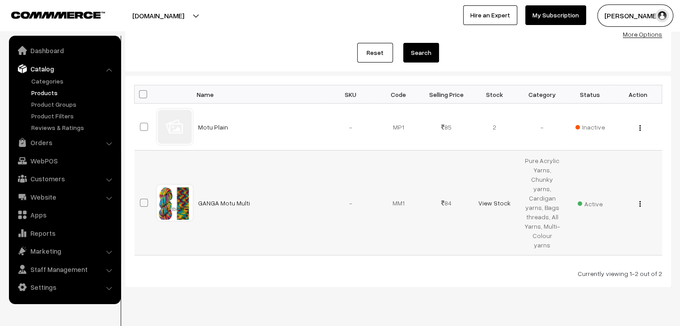
click at [585, 197] on span "Active" at bounding box center [590, 203] width 25 height 12
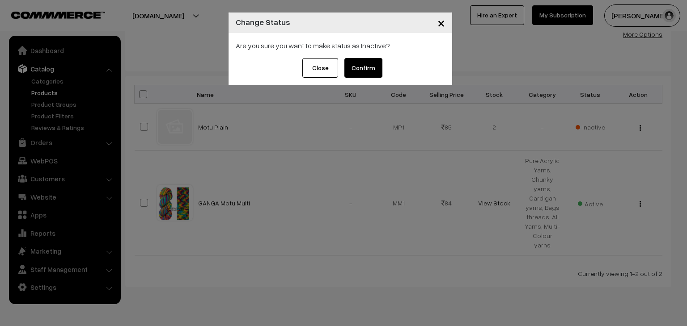
click at [357, 66] on button "Confirm" at bounding box center [363, 68] width 38 height 20
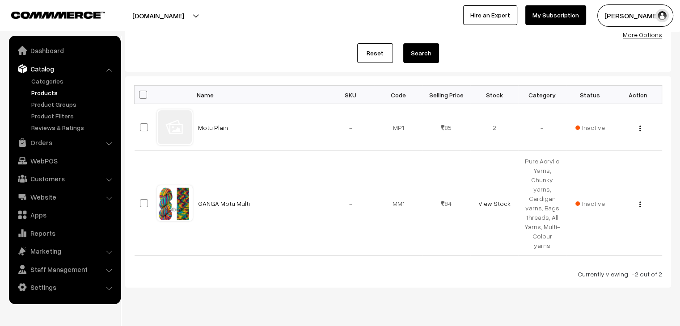
click at [56, 147] on link "Orders" at bounding box center [64, 143] width 106 height 16
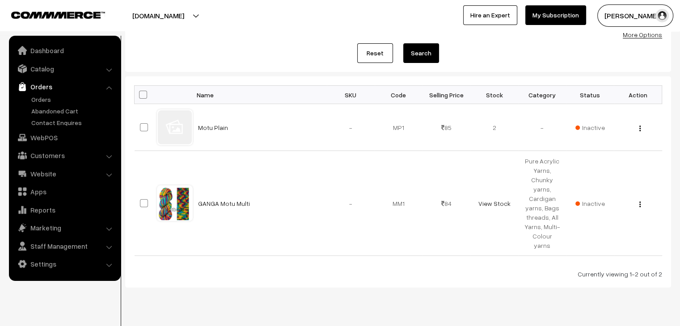
click at [38, 104] on ul "Orders" at bounding box center [64, 111] width 107 height 33
click at [38, 101] on link "Orders" at bounding box center [73, 99] width 89 height 9
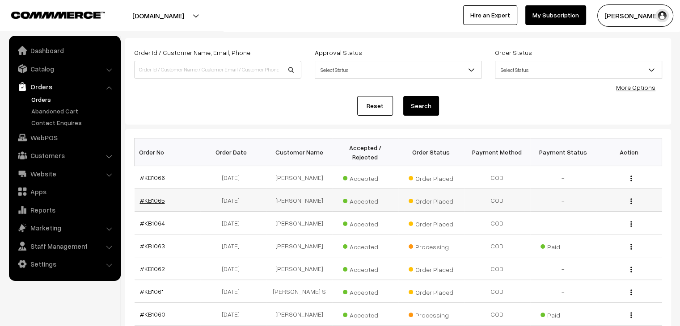
scroll to position [45, 0]
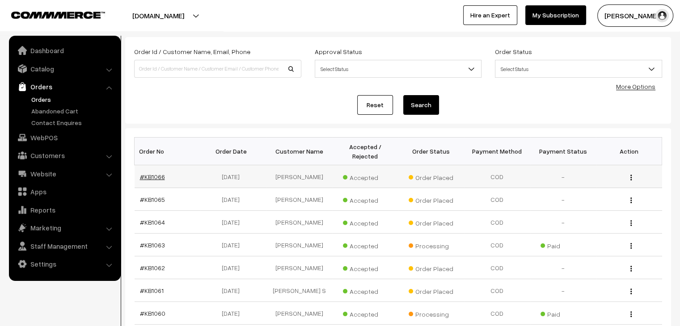
click at [154, 173] on link "#KB1066" at bounding box center [152, 177] width 25 height 8
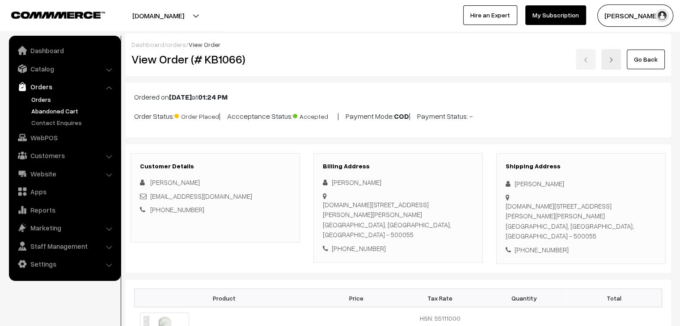
click at [58, 113] on link "Abandoned Cart" at bounding box center [73, 110] width 89 height 9
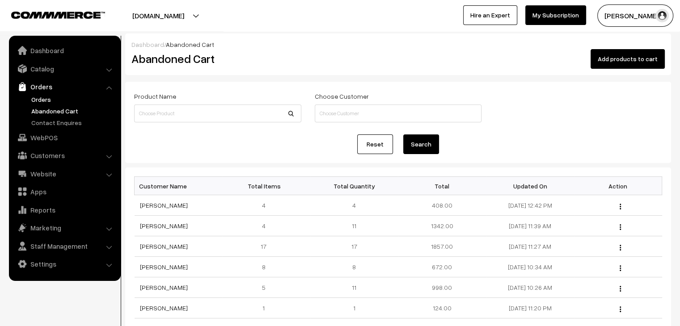
click at [43, 101] on link "Orders" at bounding box center [73, 99] width 89 height 9
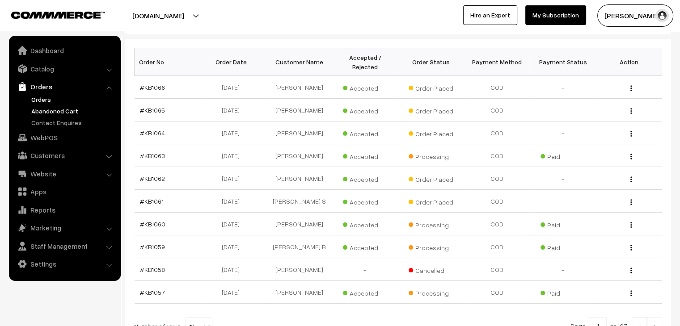
click at [64, 110] on link "Abandoned Cart" at bounding box center [73, 110] width 89 height 9
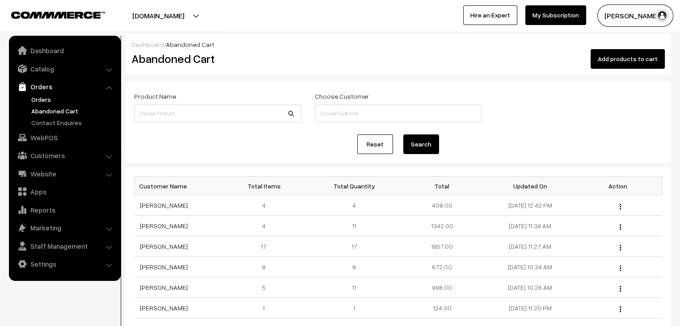
click at [35, 103] on link "Orders" at bounding box center [73, 99] width 89 height 9
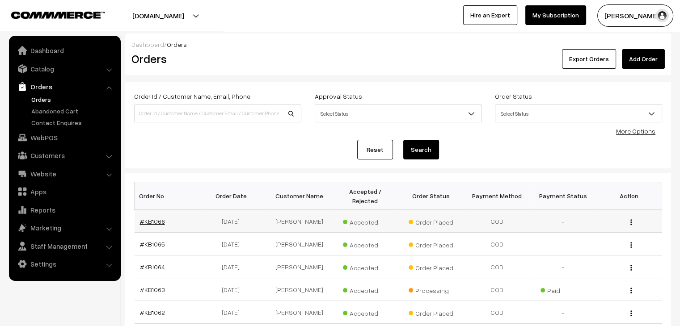
click at [151, 218] on link "#KB1066" at bounding box center [152, 222] width 25 height 8
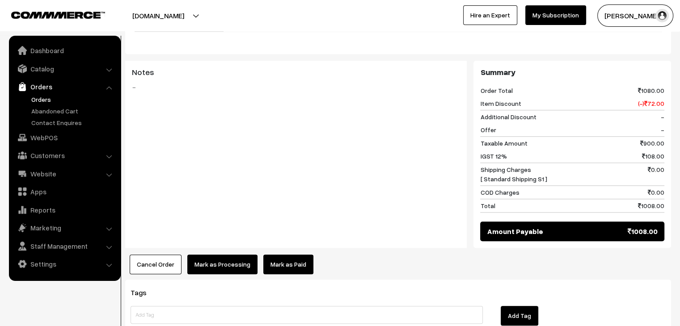
click at [274, 255] on link "Mark as Paid" at bounding box center [288, 265] width 50 height 20
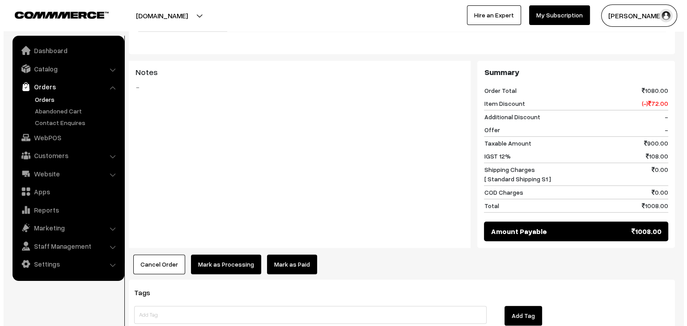
scroll to position [720, 0]
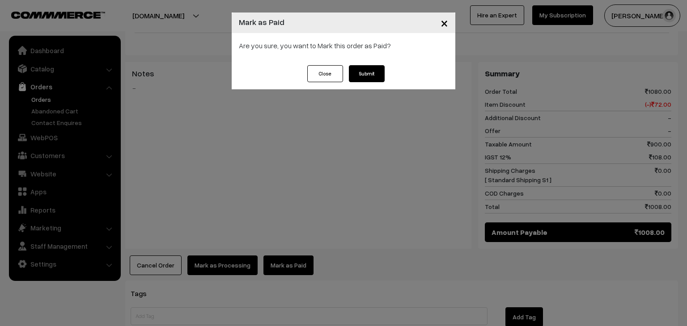
click at [362, 72] on button "Submit" at bounding box center [367, 73] width 36 height 17
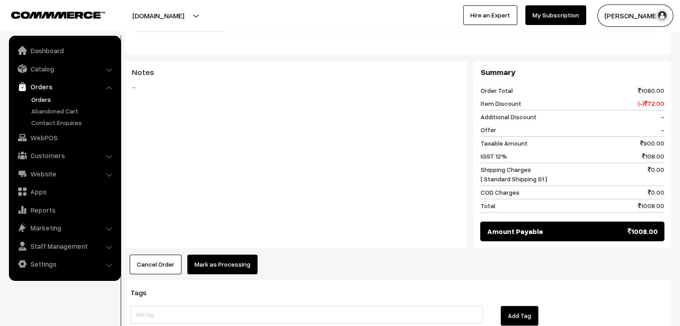
click at [225, 255] on button "Mark as Processing" at bounding box center [222, 265] width 70 height 20
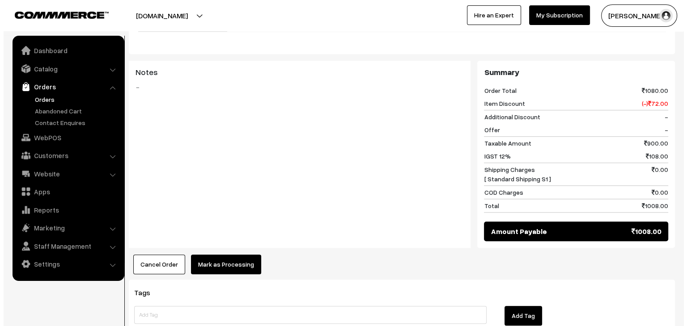
scroll to position [720, 0]
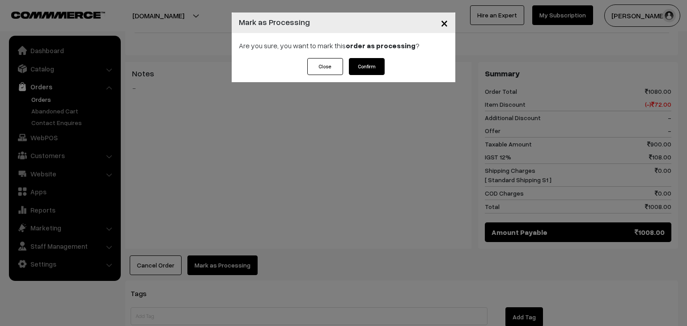
click at [371, 70] on button "Confirm" at bounding box center [367, 66] width 36 height 17
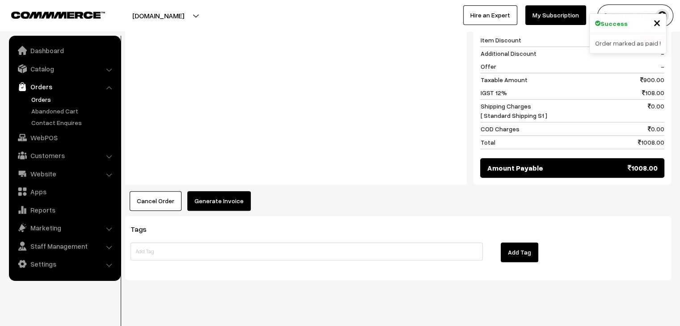
click at [225, 191] on button "Generate Invoice" at bounding box center [219, 201] width 64 height 20
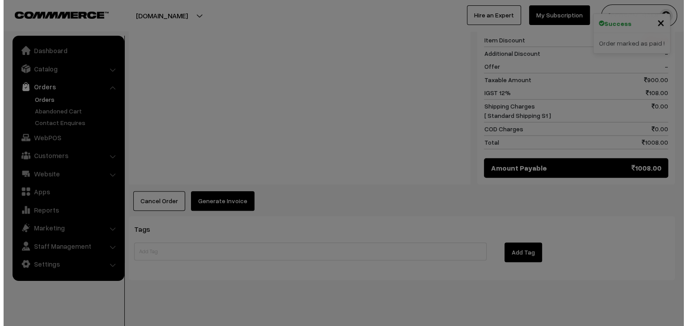
scroll to position [785, 0]
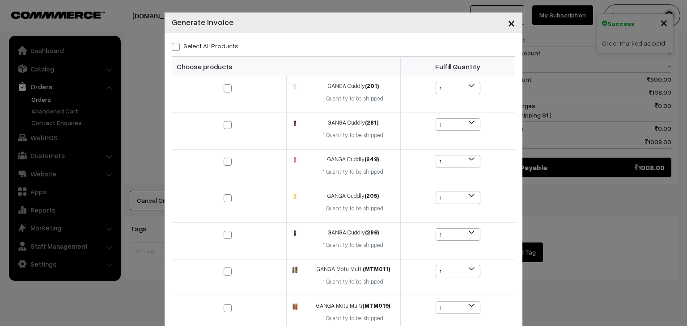
click at [174, 46] on span at bounding box center [176, 47] width 8 height 8
click at [174, 46] on input "Select All Products" at bounding box center [175, 45] width 6 height 6
checkbox input "true"
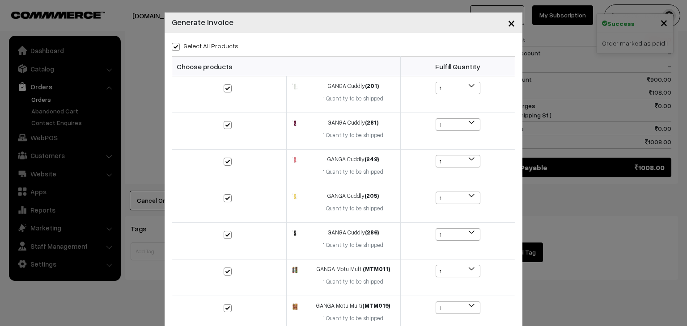
checkbox input "true"
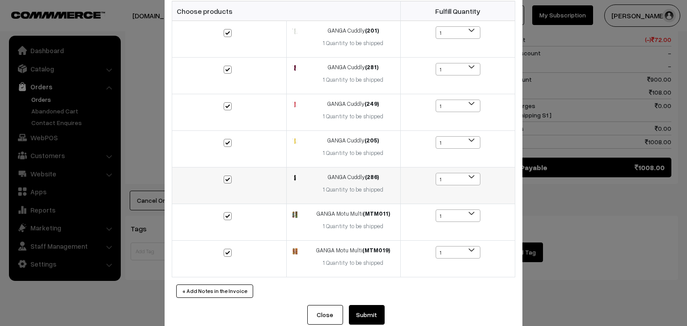
scroll to position [73, 0]
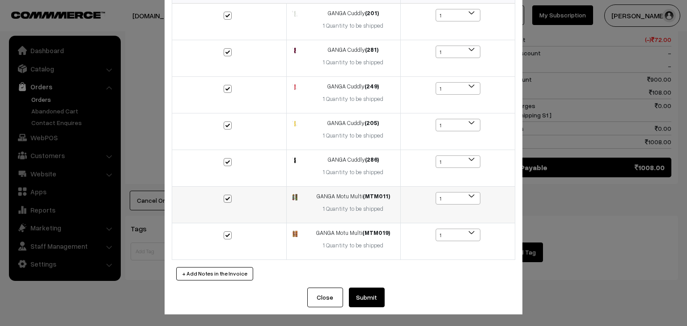
click at [224, 197] on span at bounding box center [228, 199] width 8 height 8
click at [224, 196] on input "checkbox" at bounding box center [222, 193] width 6 height 6
checkbox input "false"
click at [224, 232] on span at bounding box center [228, 236] width 8 height 8
click at [223, 232] on input "checkbox" at bounding box center [222, 230] width 6 height 6
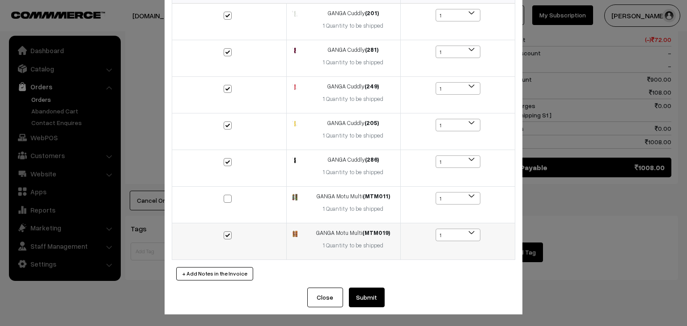
checkbox input "false"
click at [366, 293] on button "Submit" at bounding box center [367, 298] width 36 height 20
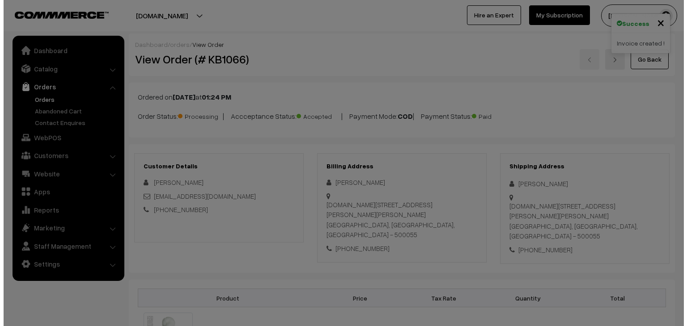
scroll to position [785, 0]
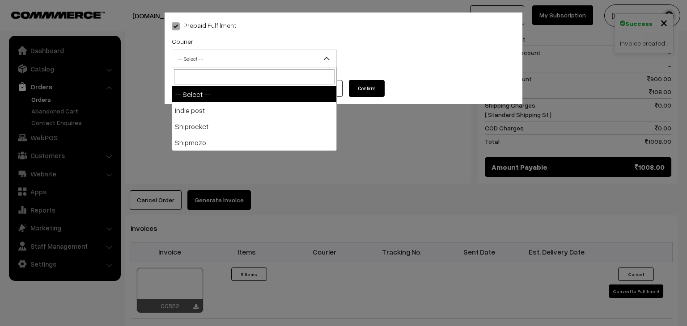
click at [240, 57] on span "-- Select --" at bounding box center [254, 59] width 164 height 16
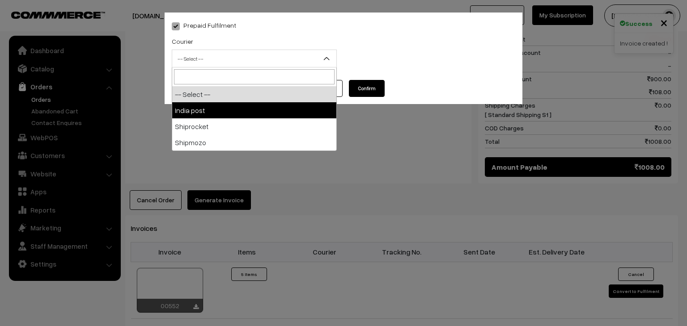
scroll to position [0, 0]
select select "1"
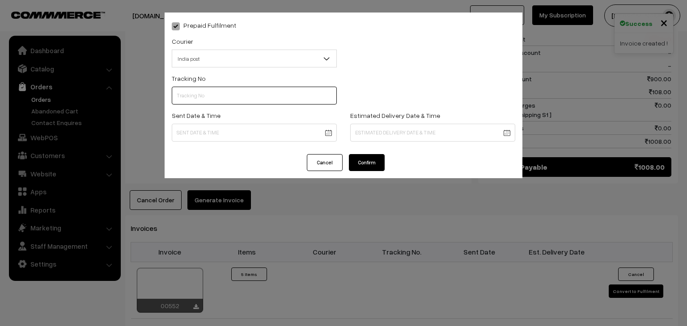
click at [223, 97] on input "text" at bounding box center [254, 96] width 165 height 18
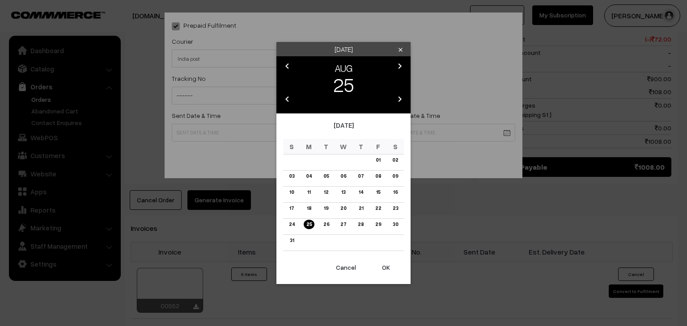
click at [232, 169] on div "Monday clear chevron_left AUG chevron_right 25 chevron_left 2025 chevron_right …" at bounding box center [343, 163] width 687 height 326
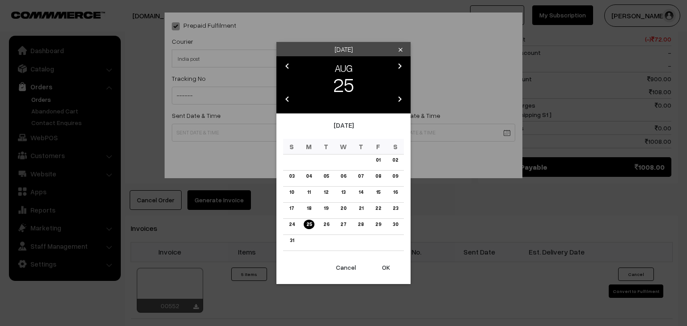
click at [233, 151] on div "Monday clear chevron_left AUG chevron_right 25 chevron_left 2025 chevron_right …" at bounding box center [343, 163] width 687 height 326
click at [250, 161] on div "Monday clear chevron_left AUG chevron_right 25 chevron_left 2025 chevron_right …" at bounding box center [343, 163] width 687 height 326
click at [227, 163] on div "Monday clear chevron_left AUG chevron_right 25 chevron_left 2025 chevron_right …" at bounding box center [343, 163] width 687 height 326
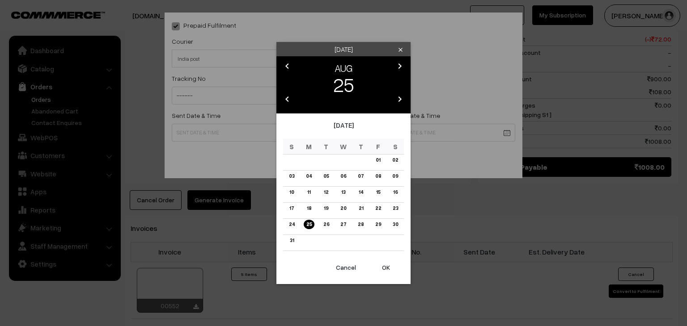
click at [233, 158] on div "Monday clear chevron_left AUG chevron_right 25 chevron_left 2025 chevron_right …" at bounding box center [343, 163] width 687 height 326
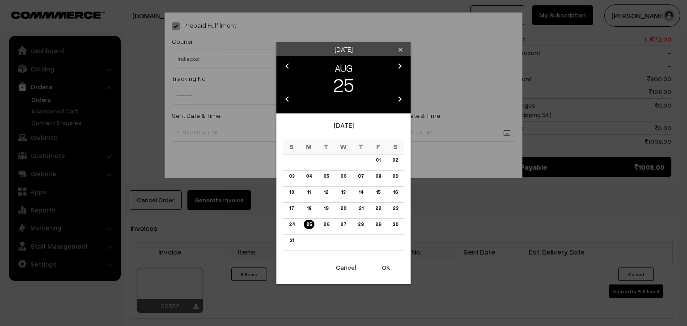
click at [236, 167] on div "Monday clear chevron_left AUG chevron_right 25 chevron_left 2025 chevron_right …" at bounding box center [343, 163] width 687 height 326
click at [239, 179] on div "Monday clear chevron_left AUG chevron_right 25 chevron_left 2025 chevron_right …" at bounding box center [343, 163] width 687 height 326
click at [228, 153] on div "Monday clear chevron_left AUG chevron_right 25 chevron_left 2025 chevron_right …" at bounding box center [343, 163] width 687 height 326
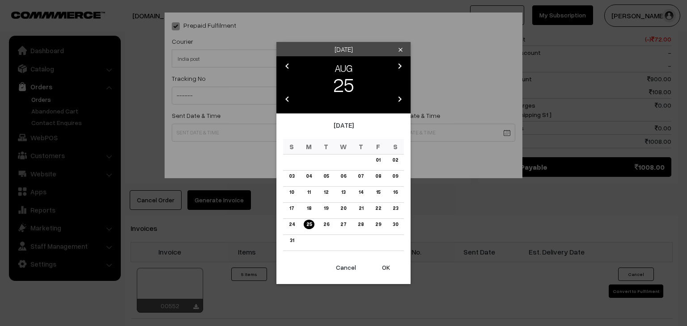
click at [222, 155] on div "Monday clear chevron_left AUG chevron_right 25 chevron_left 2025 chevron_right …" at bounding box center [343, 163] width 687 height 326
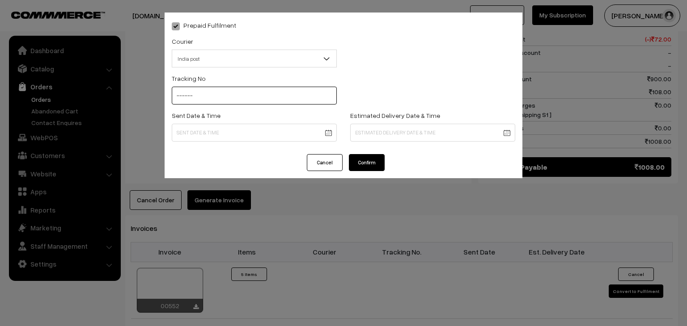
click at [266, 97] on input "------" at bounding box center [254, 96] width 165 height 18
type input "-------"
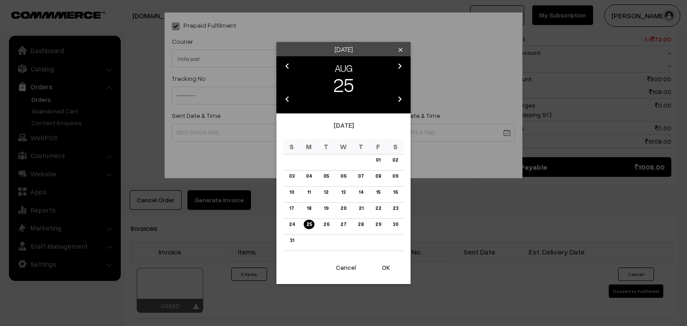
click at [259, 177] on div "Monday clear chevron_left AUG chevron_right 25 chevron_left 2025 chevron_right …" at bounding box center [343, 163] width 687 height 326
click at [235, 160] on div "Monday clear chevron_left AUG chevron_right 25 chevron_left 2025 chevron_right …" at bounding box center [343, 163] width 687 height 326
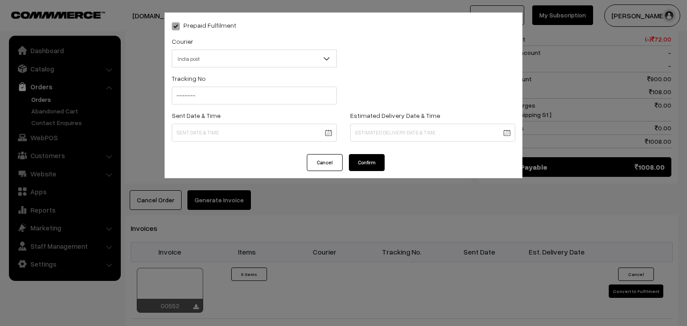
click at [317, 169] on button "Cancel" at bounding box center [325, 162] width 36 height 17
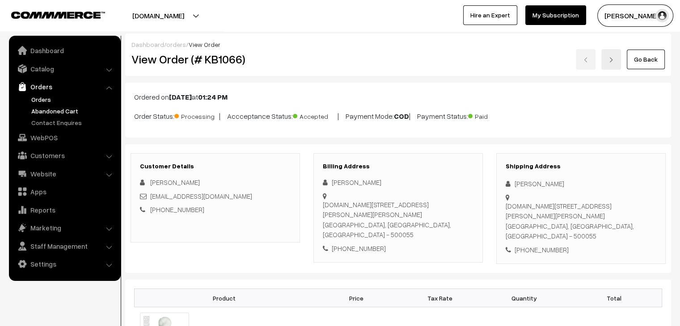
click at [60, 111] on link "Abandoned Cart" at bounding box center [73, 110] width 89 height 9
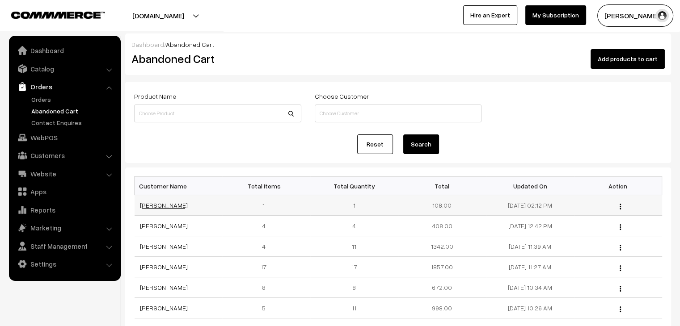
click at [158, 206] on link "[PERSON_NAME]" at bounding box center [164, 206] width 48 height 8
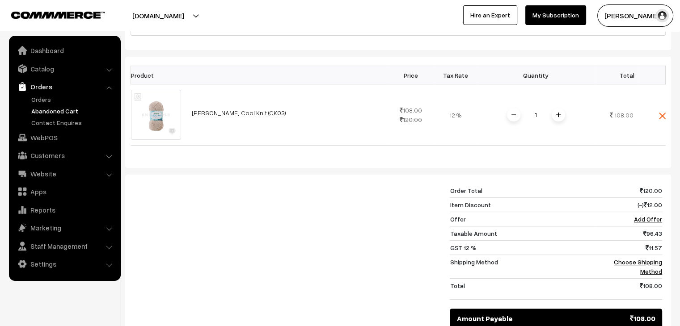
scroll to position [179, 0]
